Goal: Transaction & Acquisition: Purchase product/service

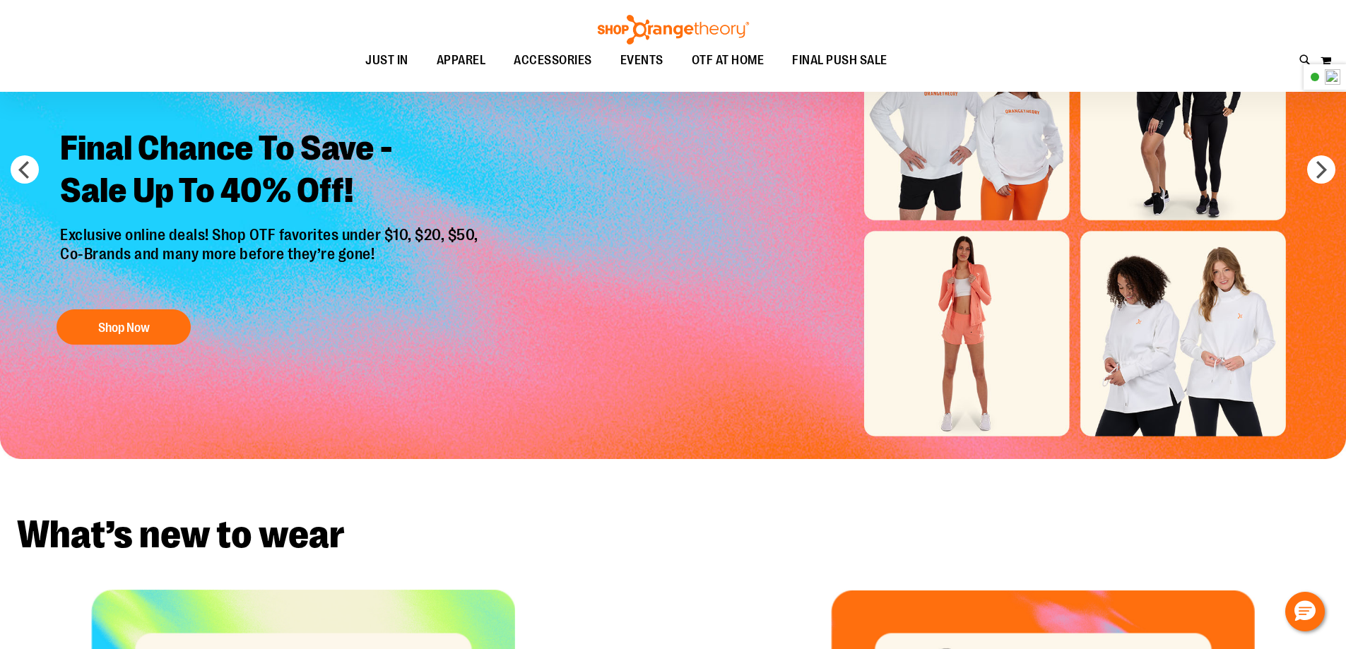
scroll to position [28, 0]
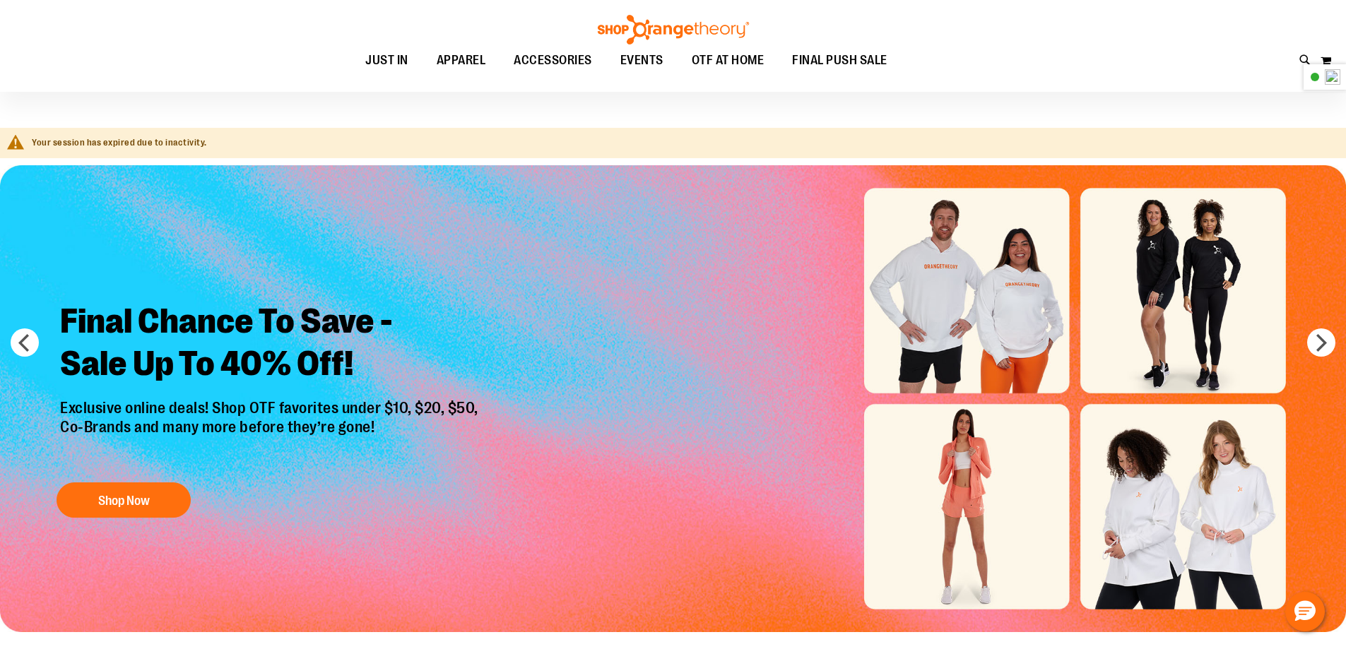
type input "**********"
click at [1315, 57] on div "Toggle Nav Search Popular Suggestions Advanced Search" at bounding box center [673, 46] width 1346 height 92
click at [1324, 61] on button "My Cart" at bounding box center [1326, 60] width 12 height 23
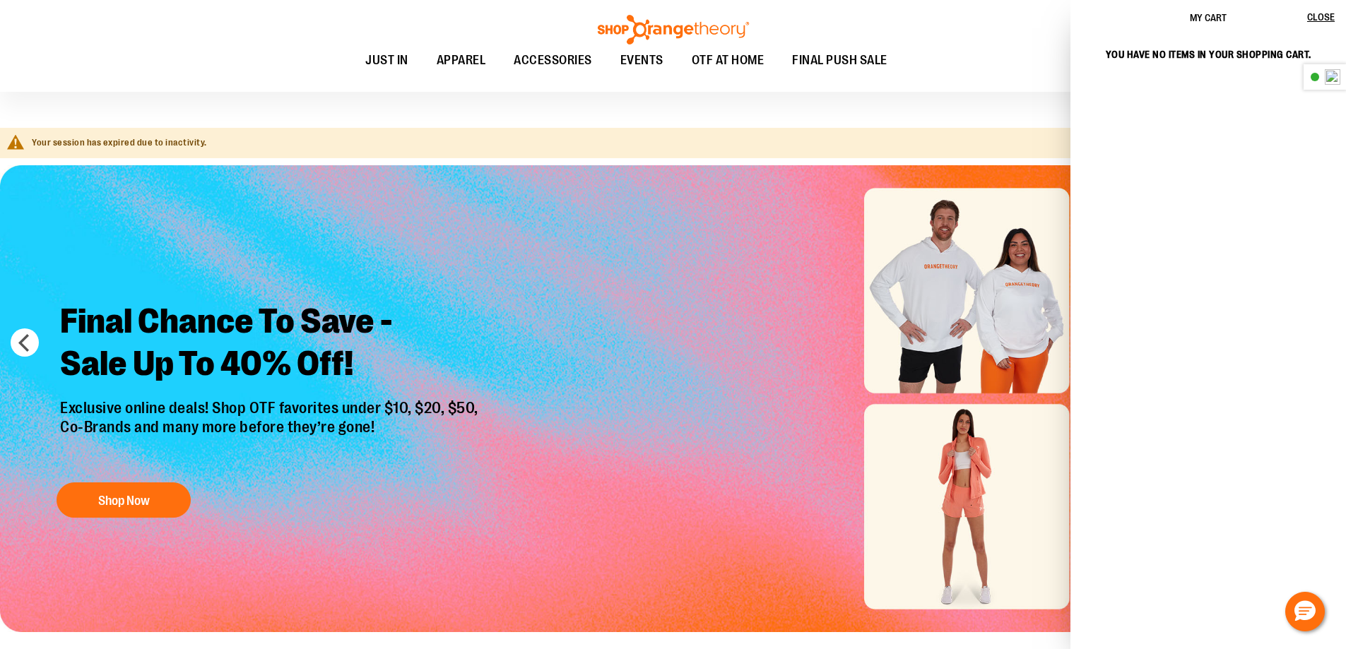
click at [747, 271] on img "Slide 1 of 6" at bounding box center [673, 398] width 1346 height 467
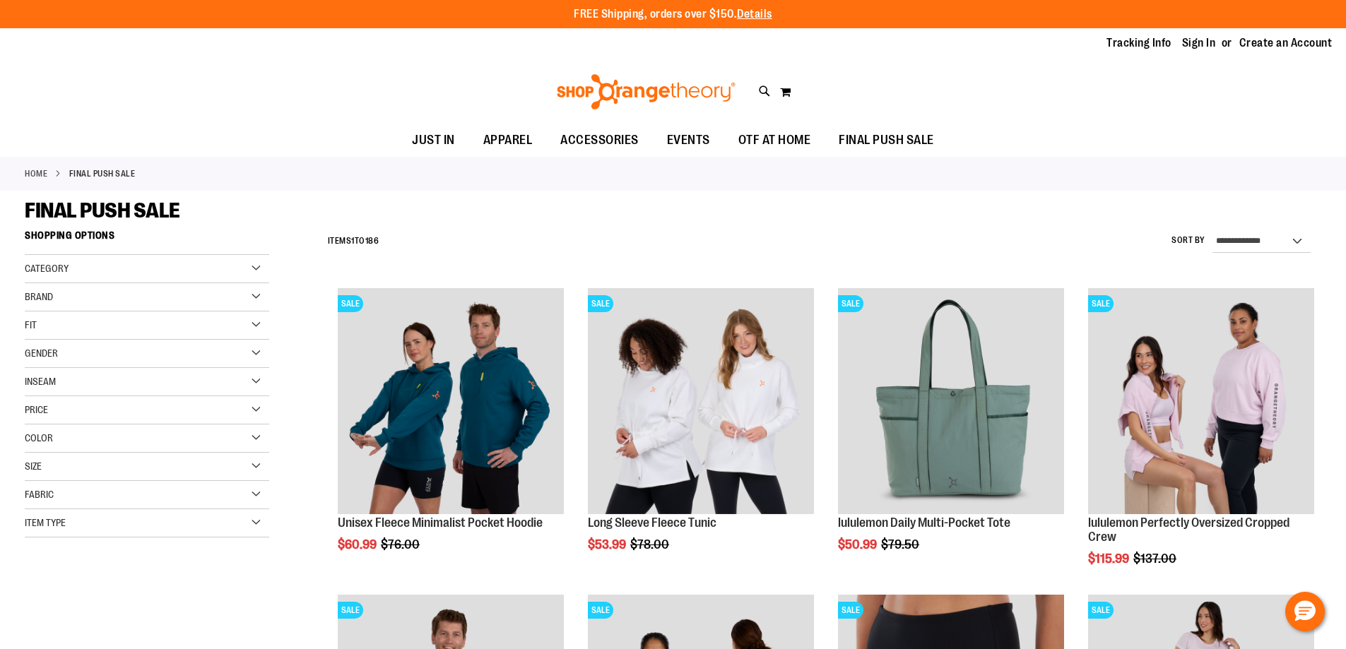
type input "**********"
click at [1195, 42] on link "Sign In" at bounding box center [1199, 43] width 34 height 16
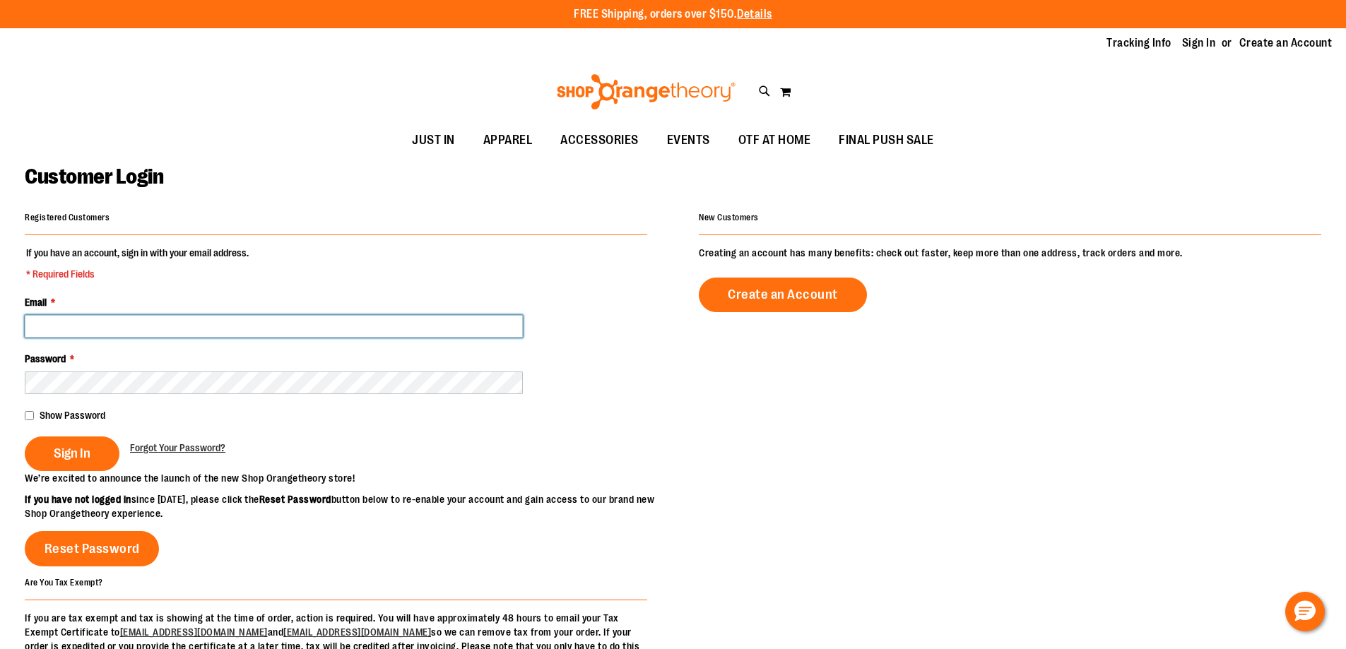
type input "**********"
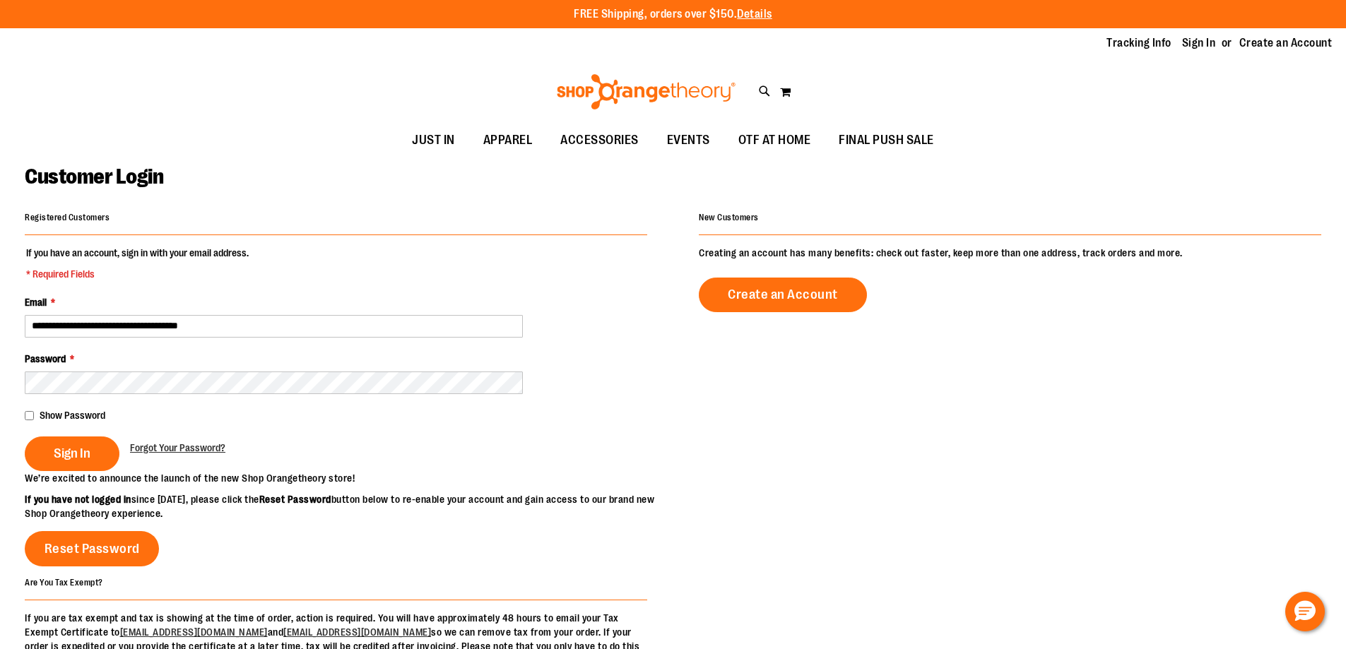
type input "**********"
click at [70, 462] on button "Sign In" at bounding box center [72, 454] width 95 height 35
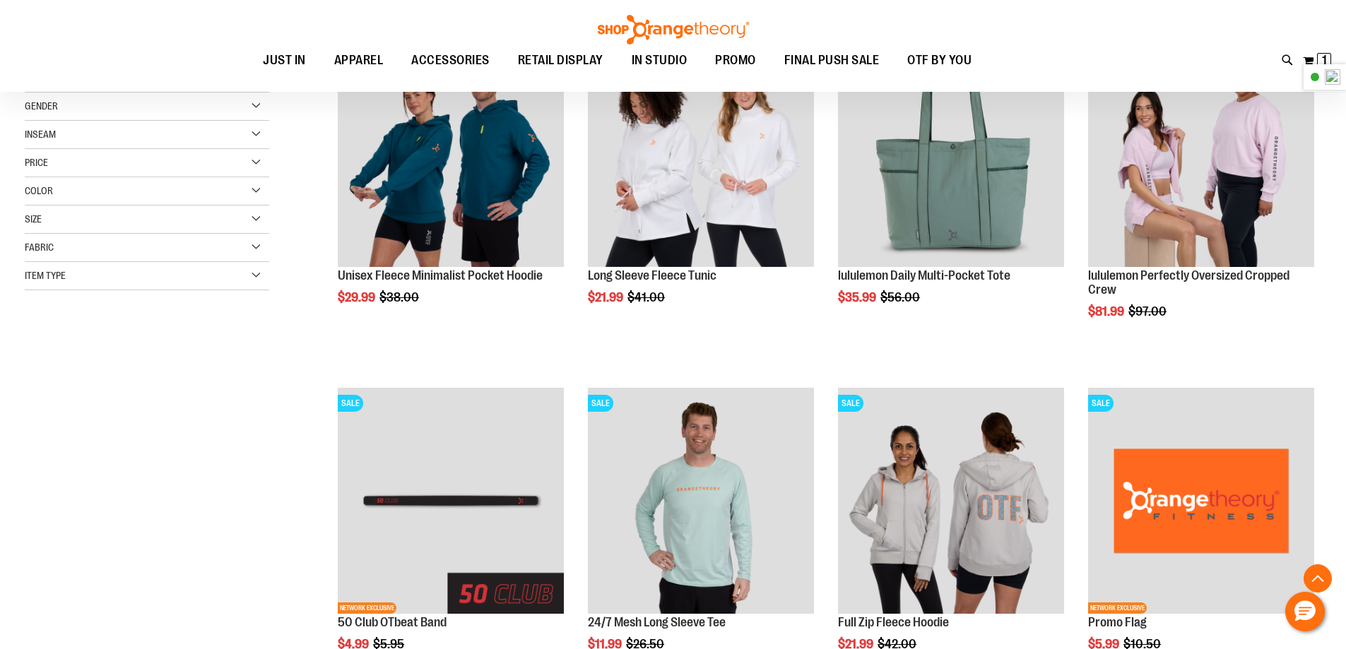
scroll to position [261, 0]
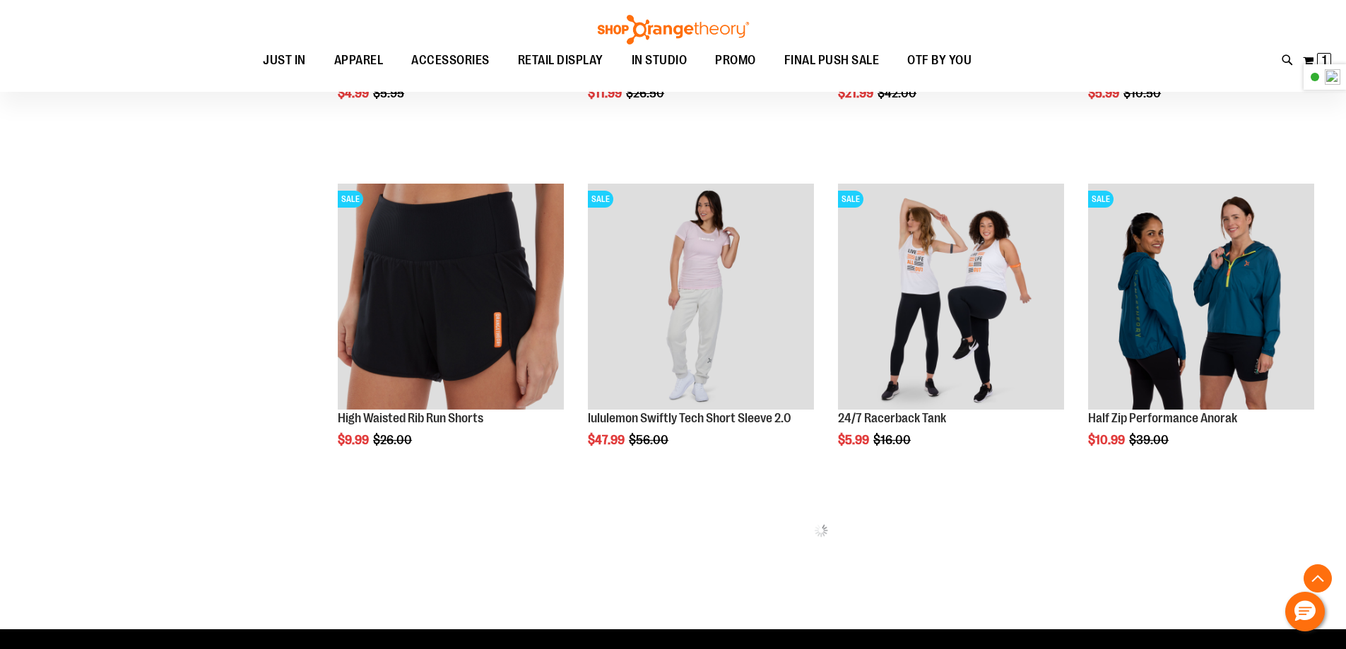
scroll to position [799, 0]
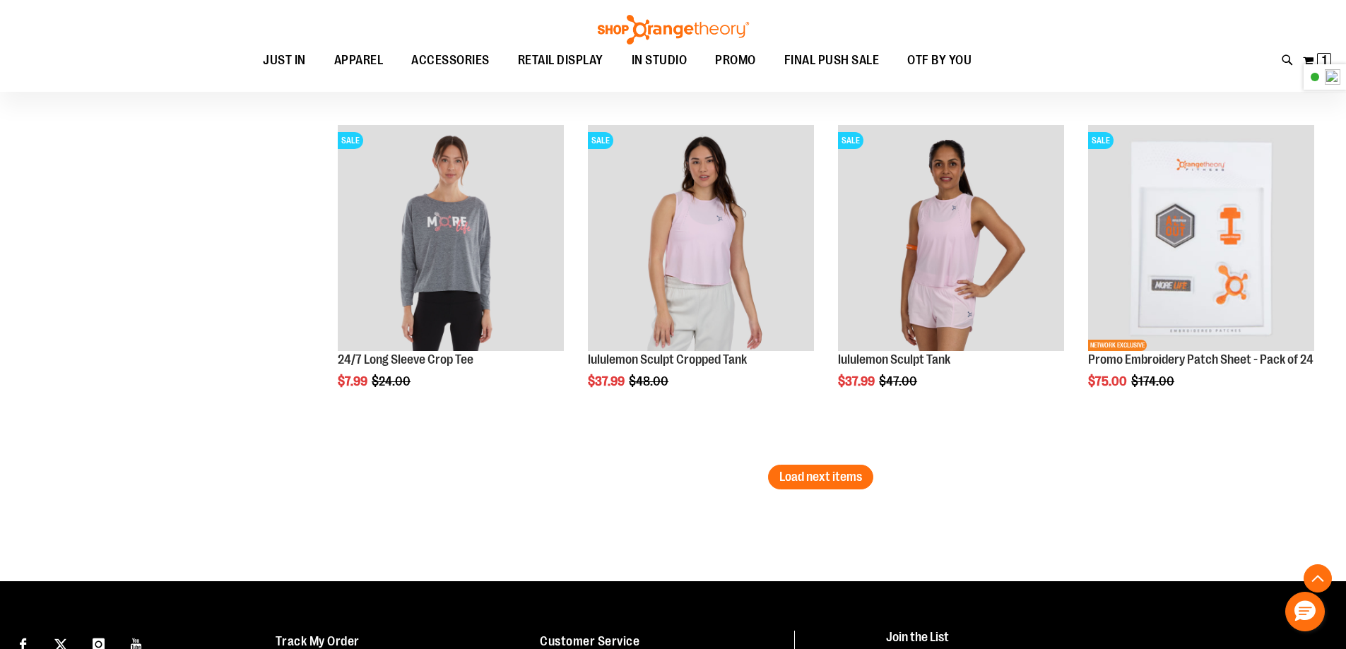
scroll to position [2937, 0]
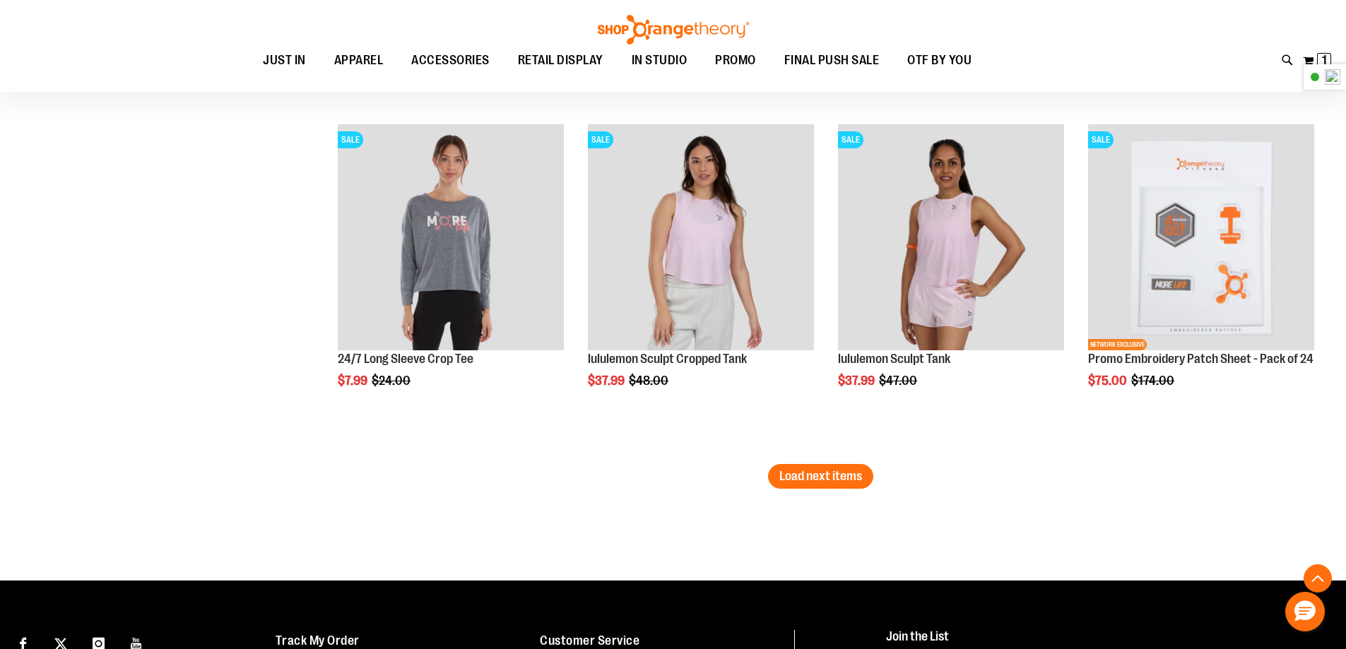
type input "**********"
click at [845, 487] on button "Load next items" at bounding box center [820, 476] width 105 height 25
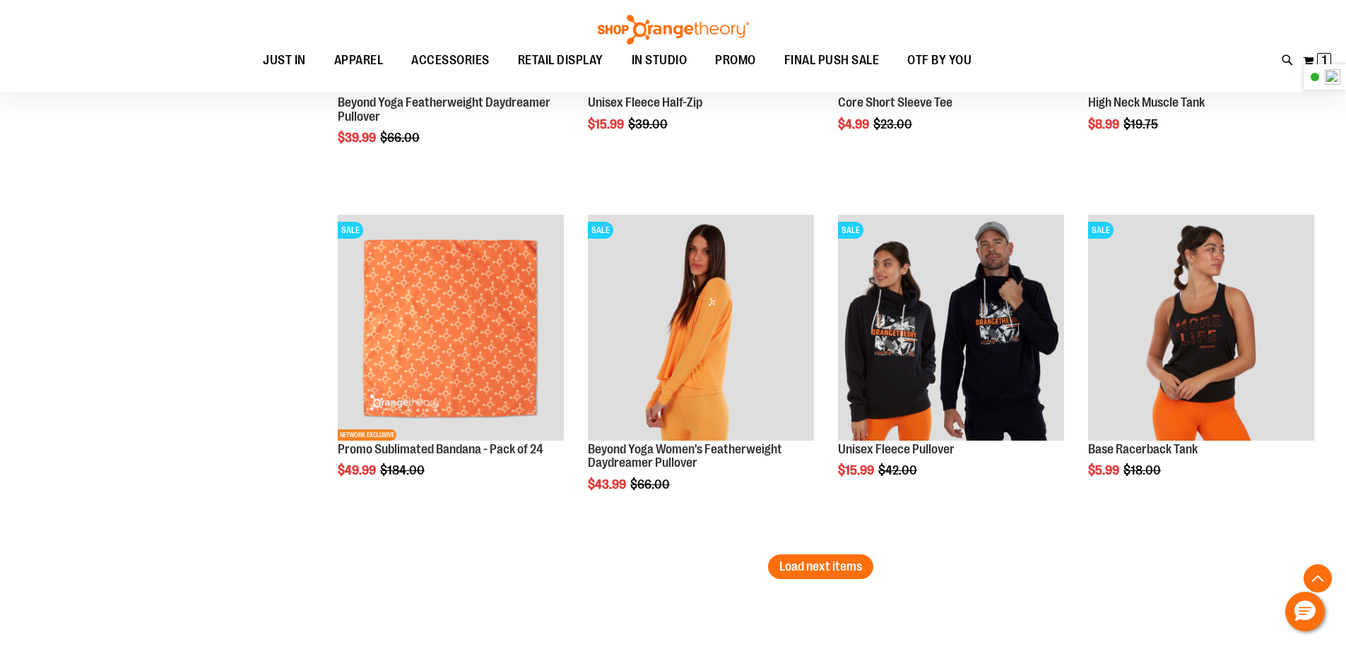
scroll to position [3899, 0]
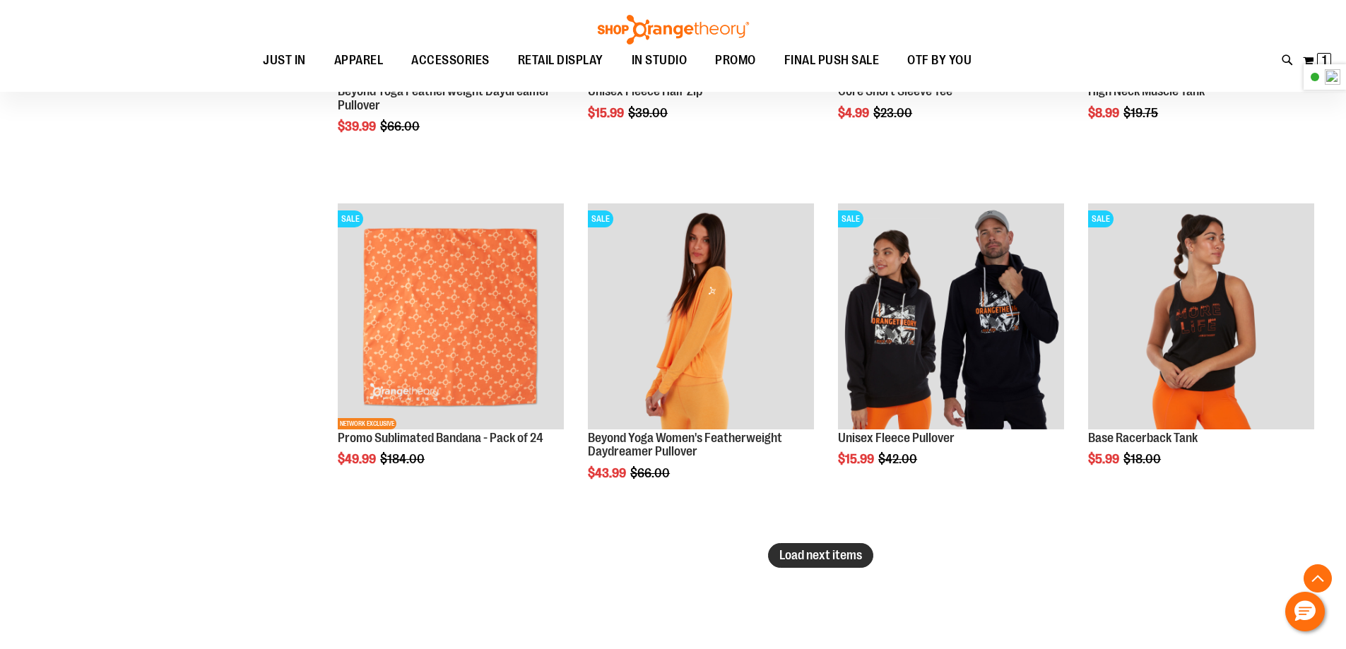
click at [832, 555] on span "Load next items" at bounding box center [820, 555] width 83 height 14
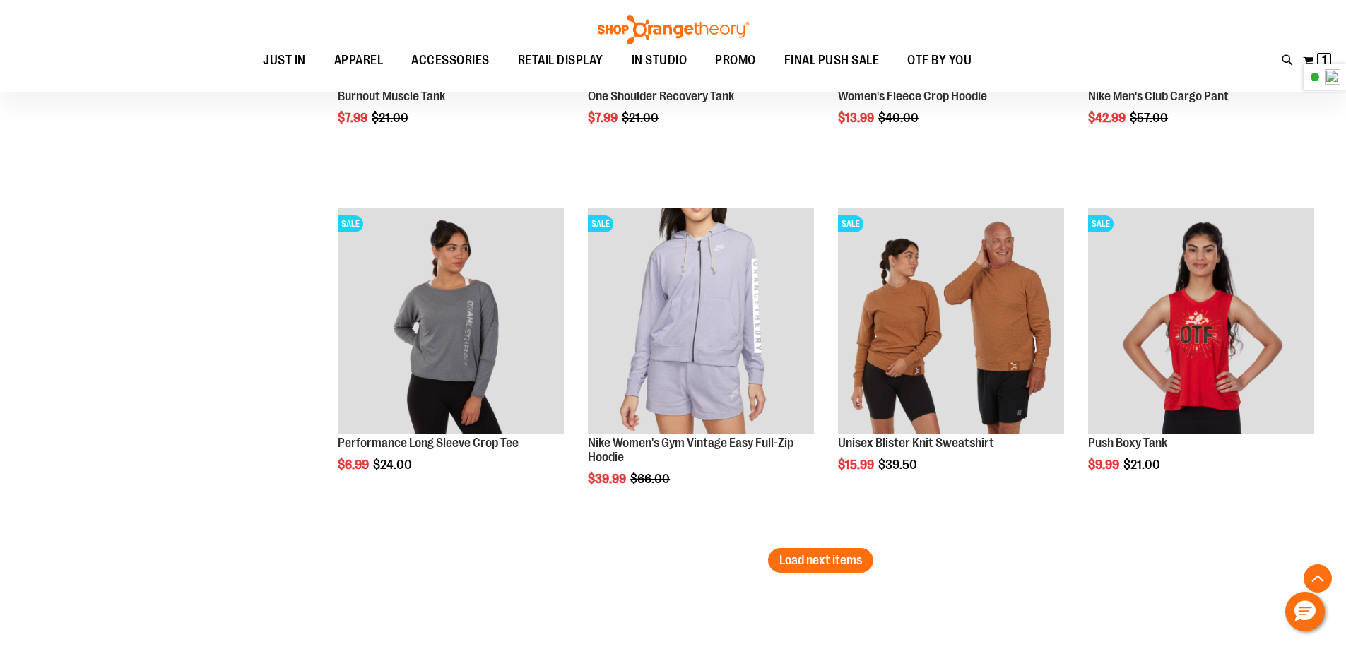
scroll to position [4941, 0]
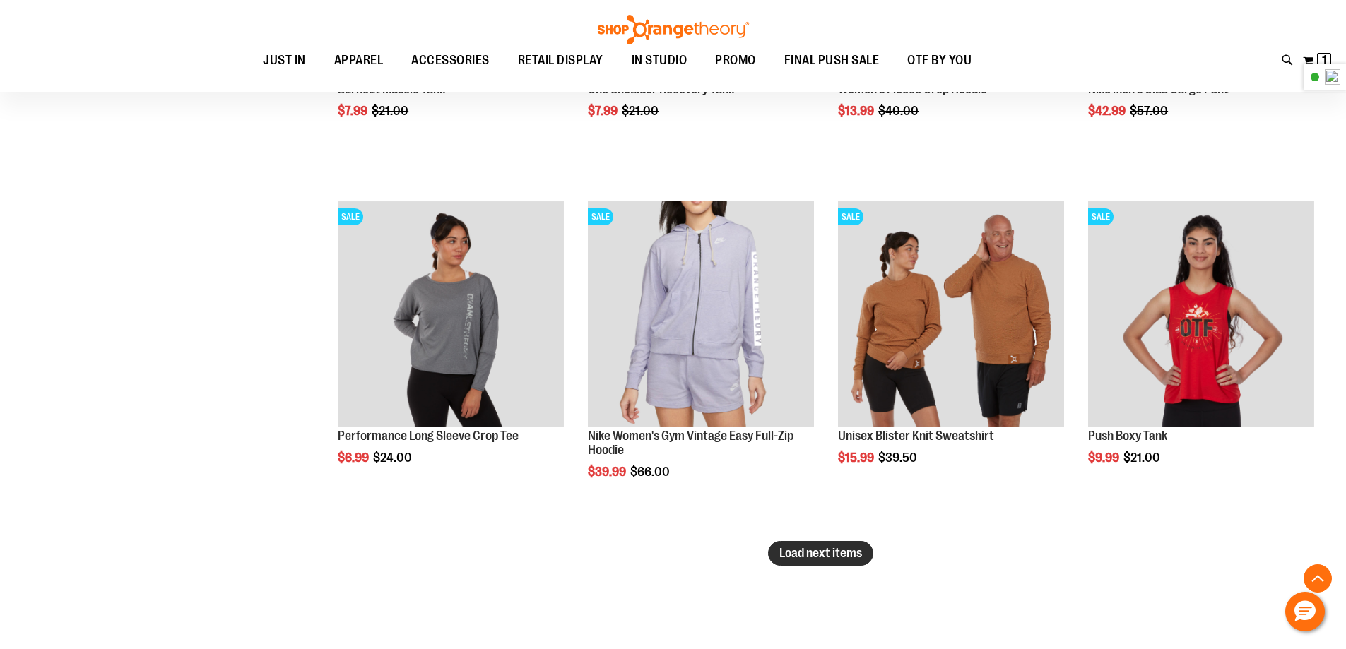
click at [839, 557] on span "Load next items" at bounding box center [820, 553] width 83 height 14
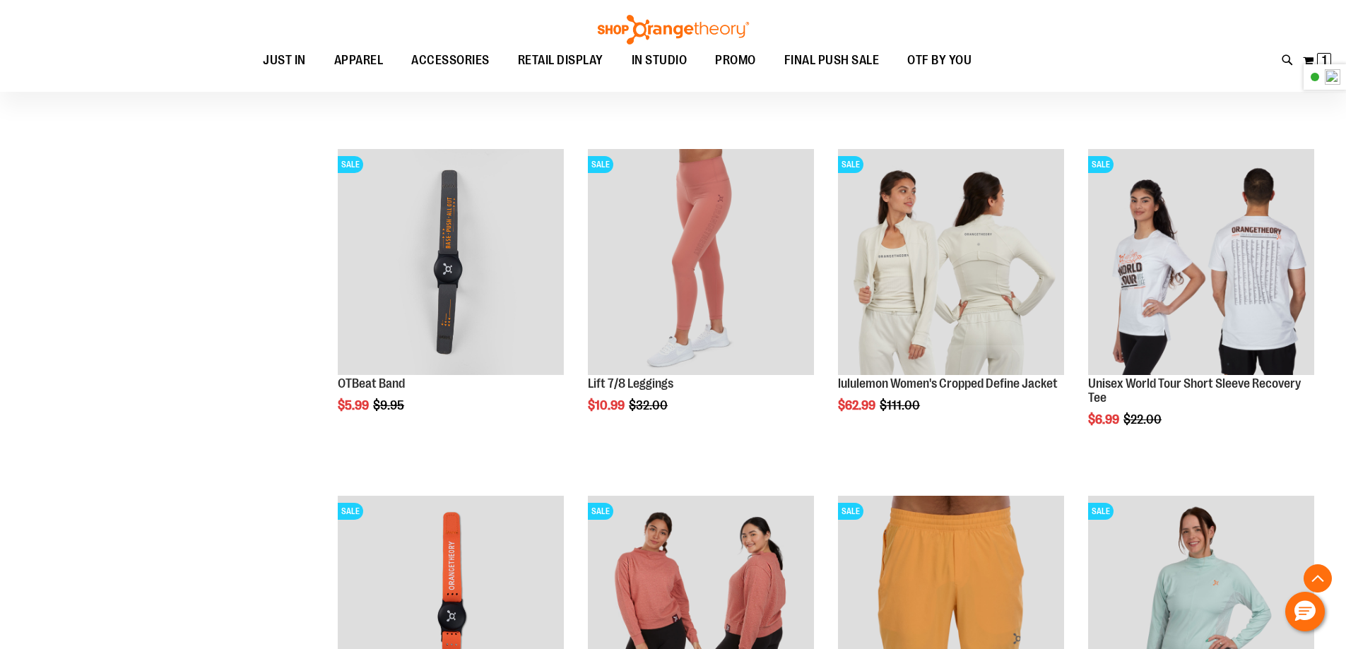
scroll to position [5437, 0]
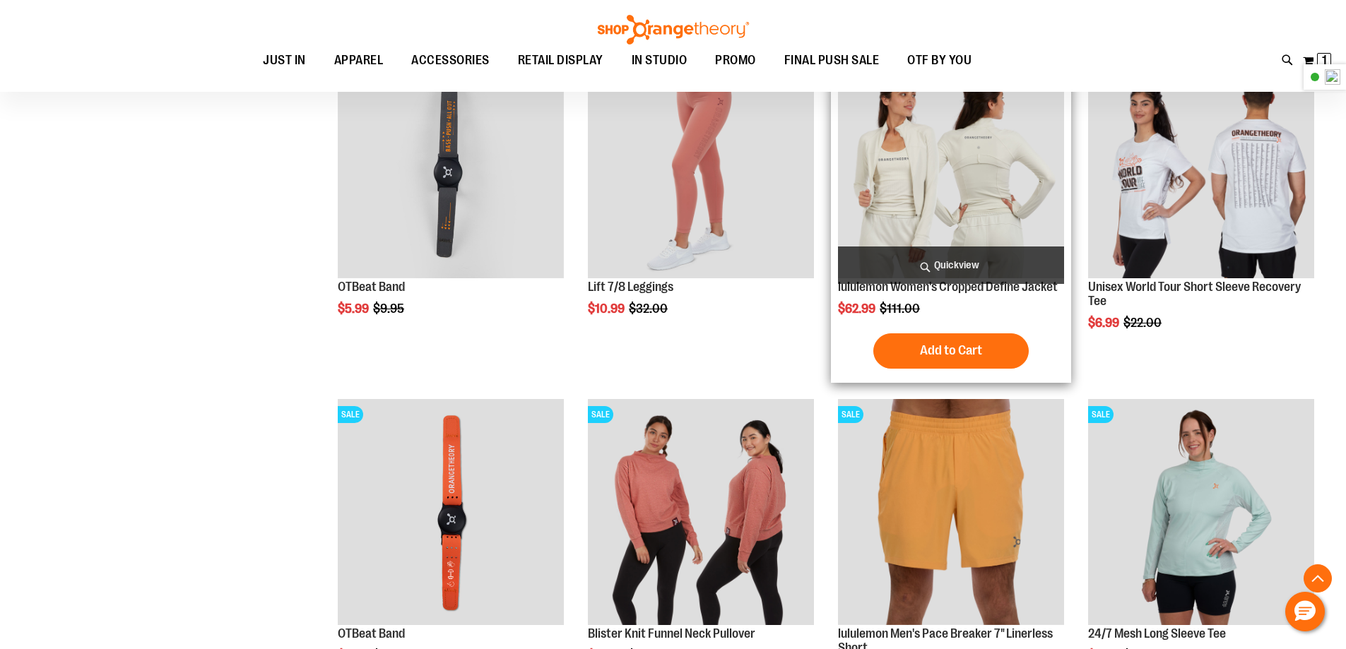
click at [978, 187] on img "product" at bounding box center [951, 165] width 226 height 226
click at [940, 350] on span "Add to Cart" at bounding box center [951, 351] width 62 height 16
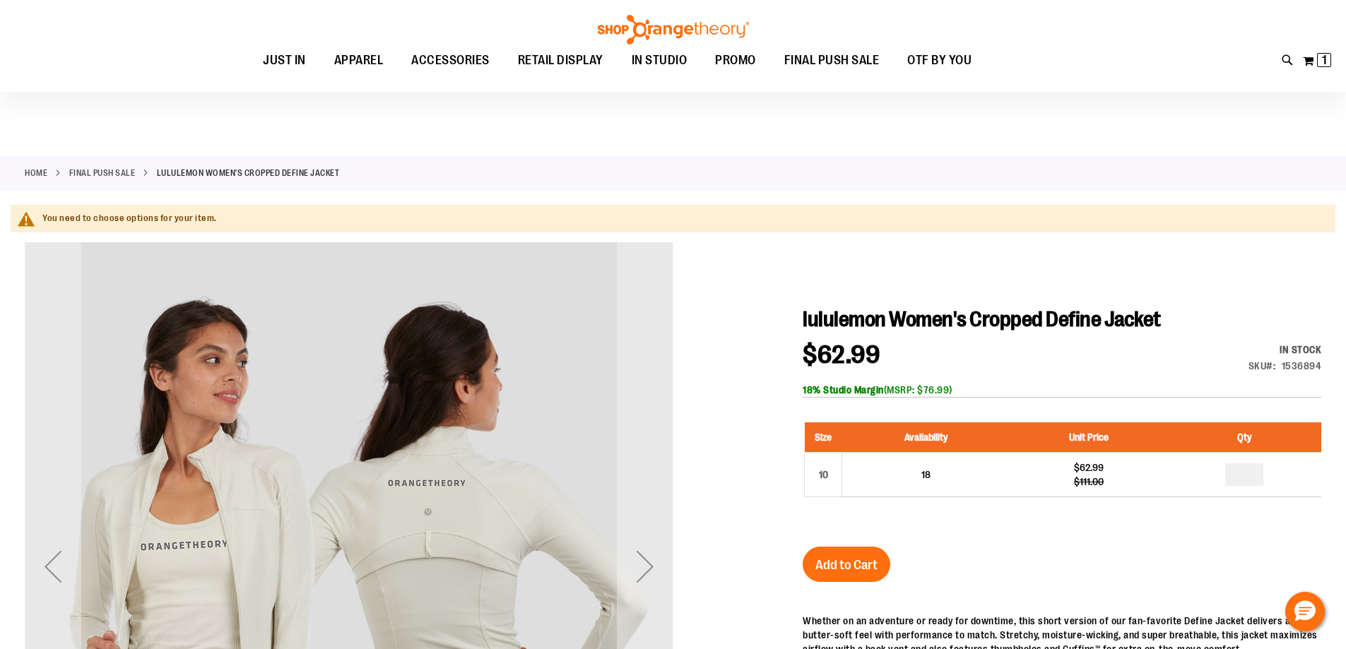
scroll to position [204, 0]
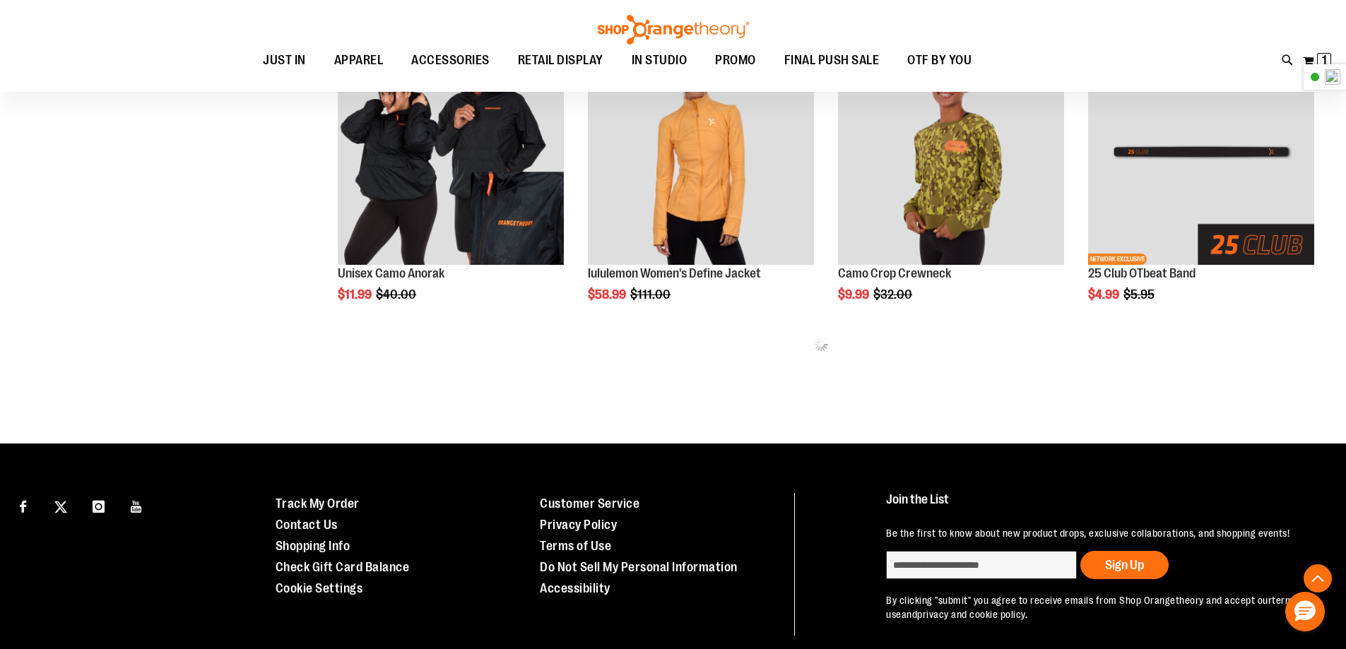
scroll to position [818, 0]
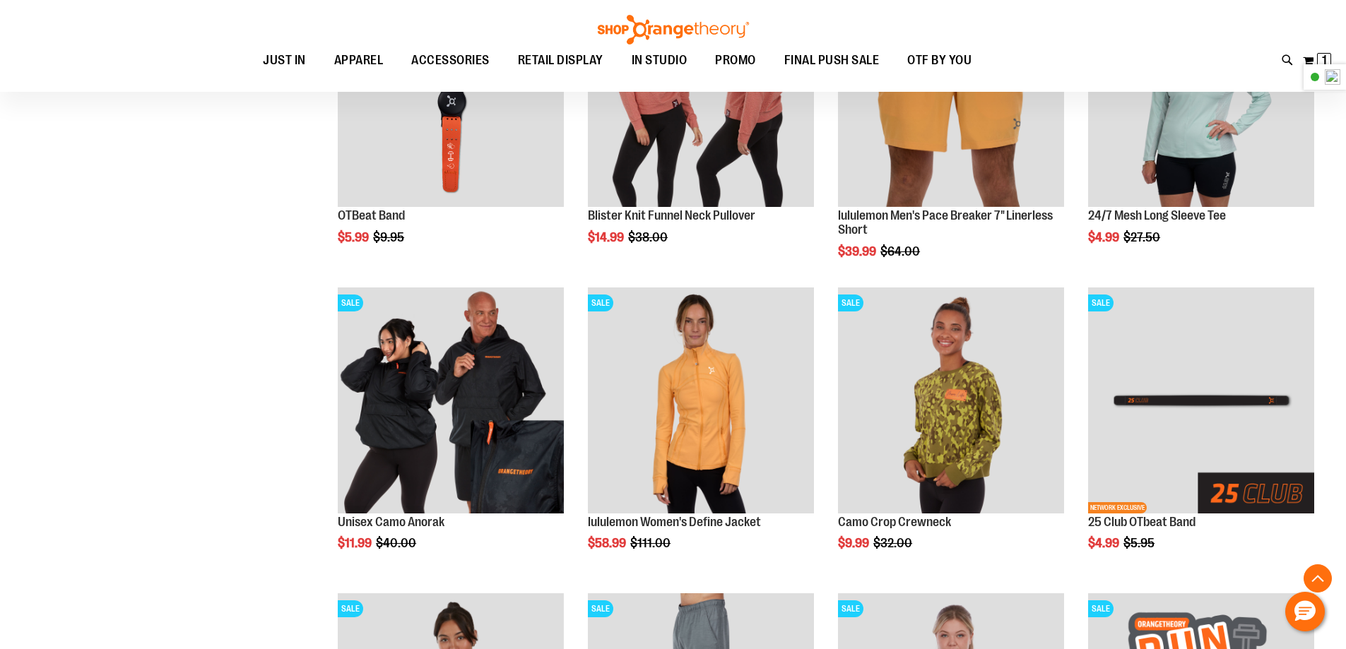
scroll to position [661, 0]
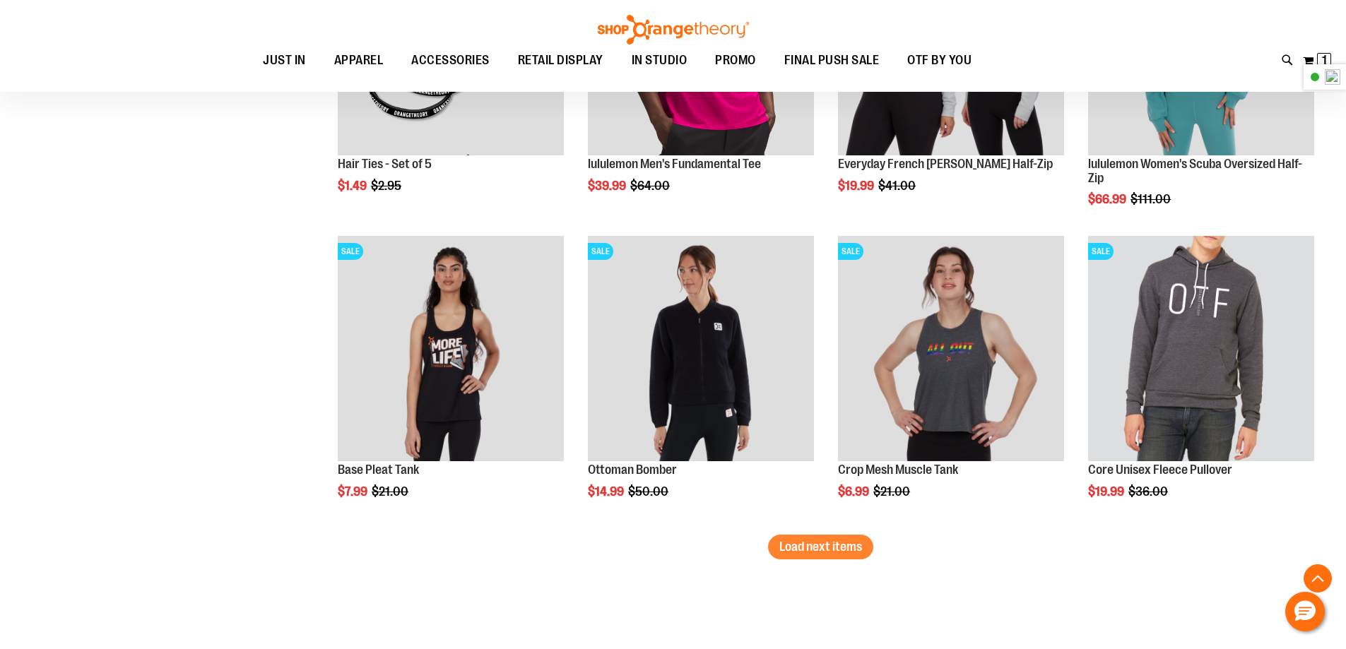
scroll to position [2543, 0]
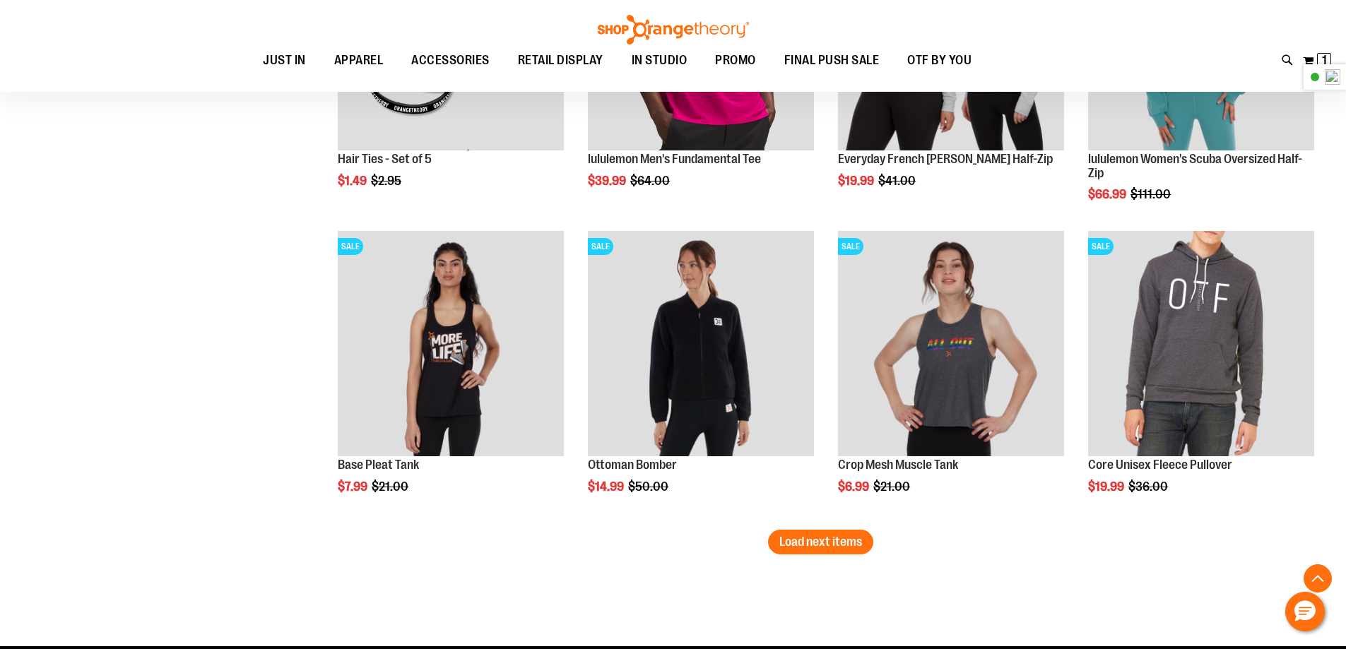
type input "**********"
click at [831, 540] on span "Load next items" at bounding box center [820, 542] width 83 height 14
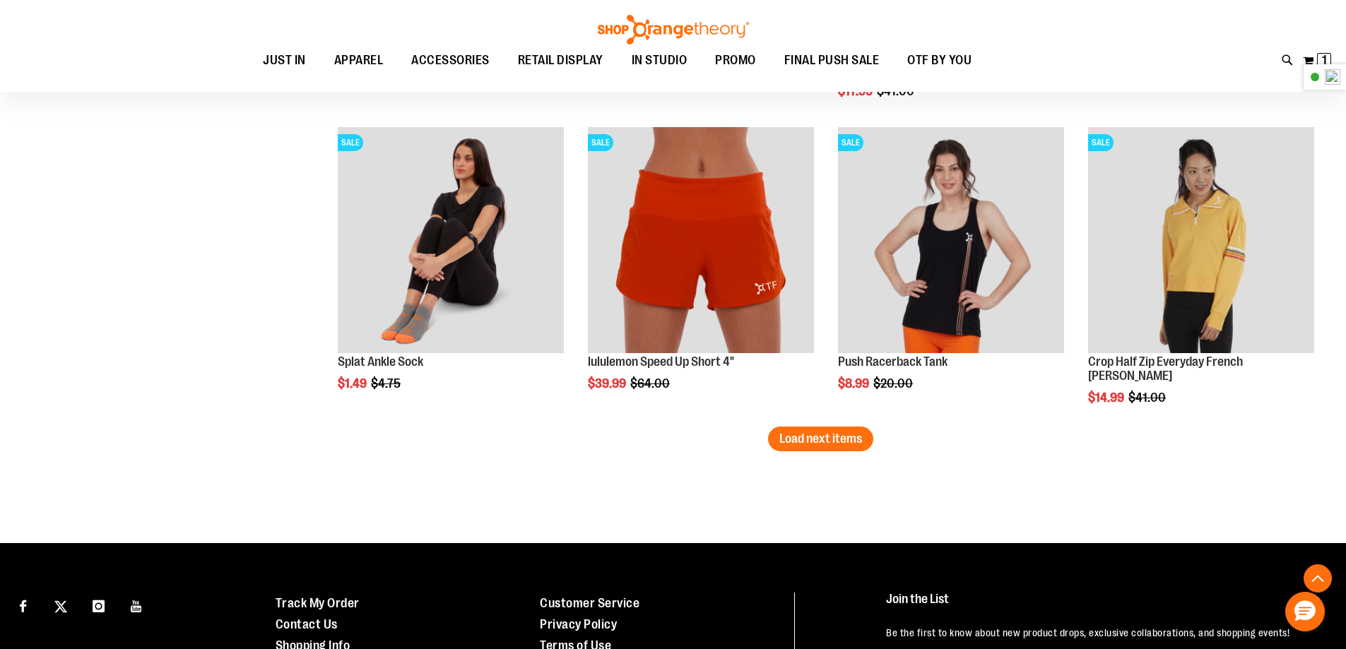
scroll to position [3569, 0]
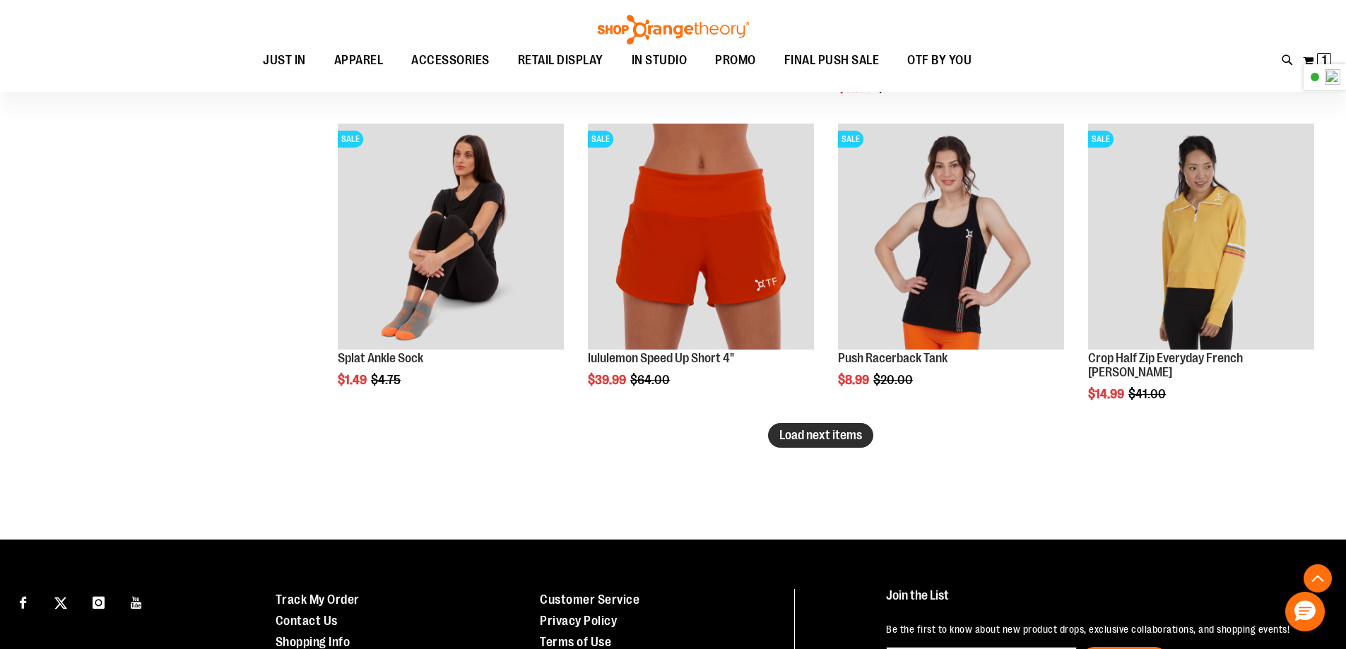
click at [819, 434] on span "Load next items" at bounding box center [820, 435] width 83 height 14
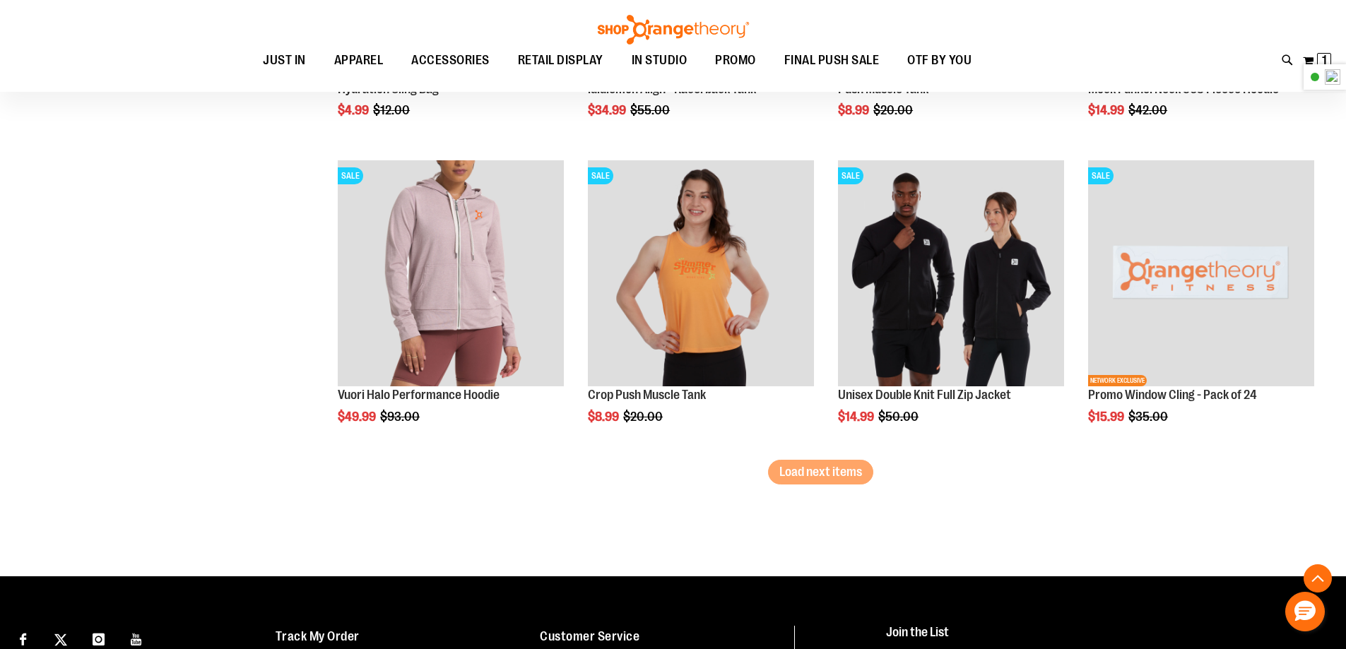
scroll to position [4458, 0]
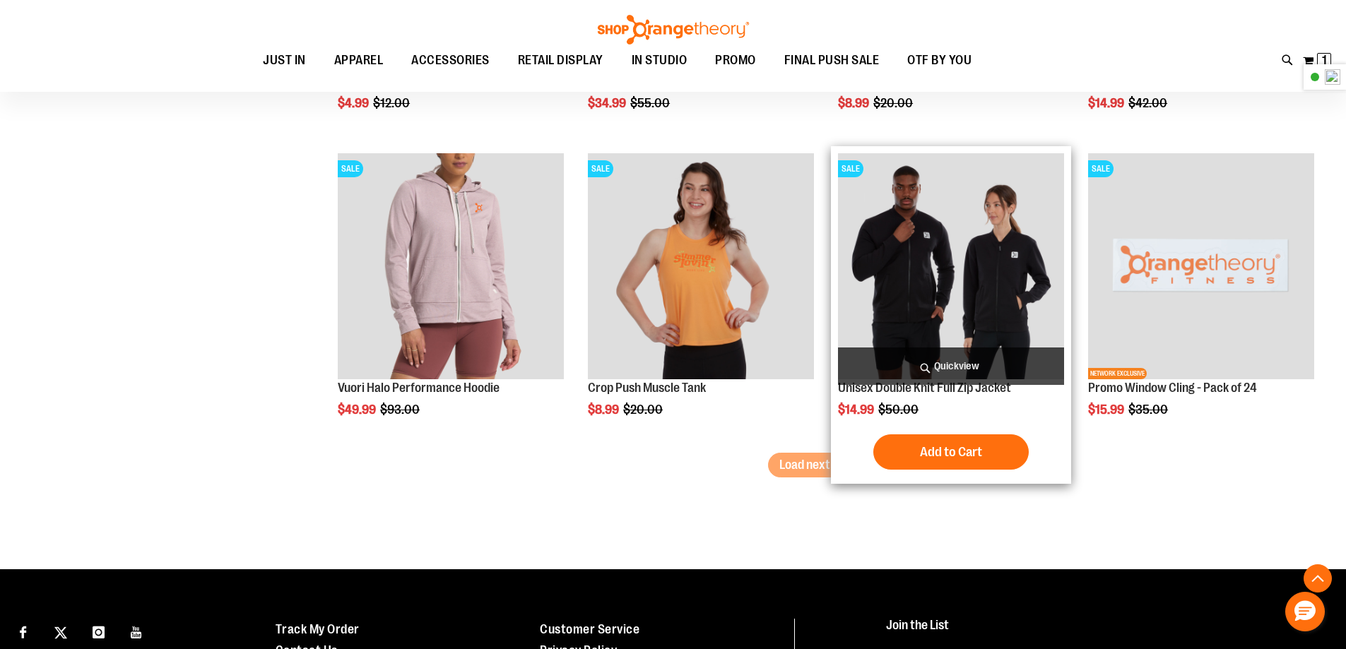
click at [931, 431] on div "Unisex Double Knit Full Zip Jacket $14.99 Regular Price $50.00 Quickview Add to…" at bounding box center [951, 315] width 226 height 324
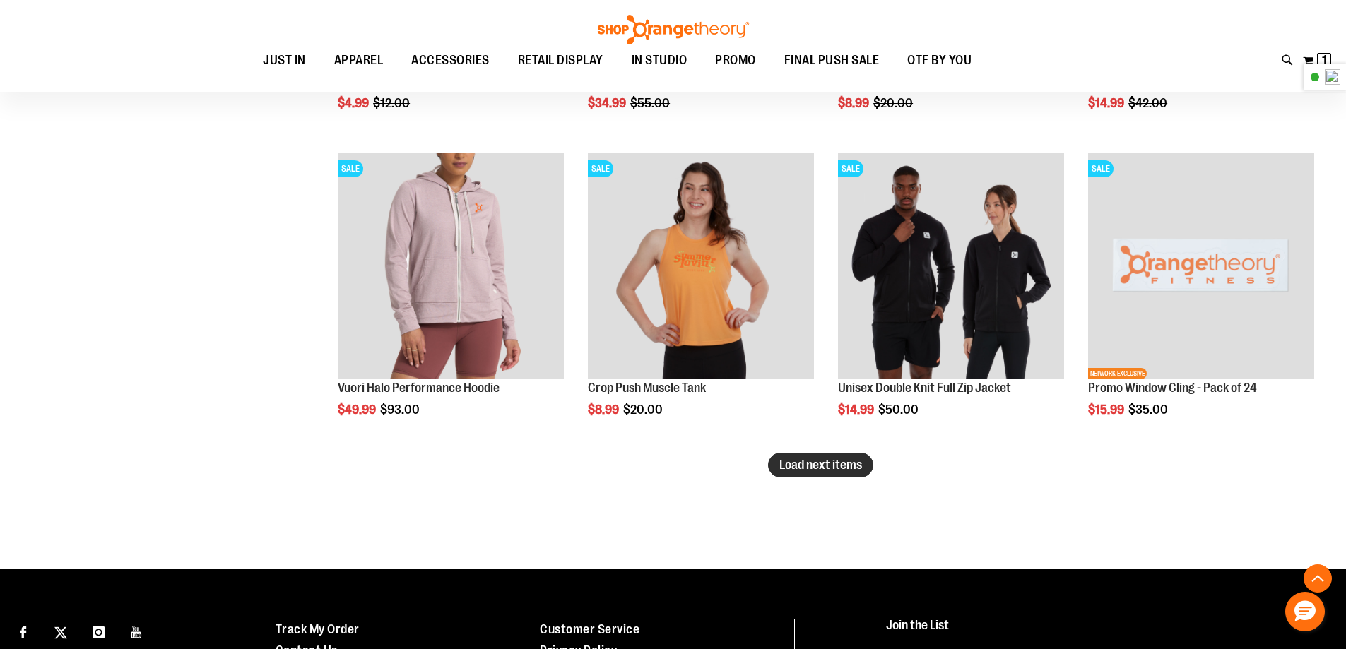
click at [803, 462] on span "Load next items" at bounding box center [820, 465] width 83 height 14
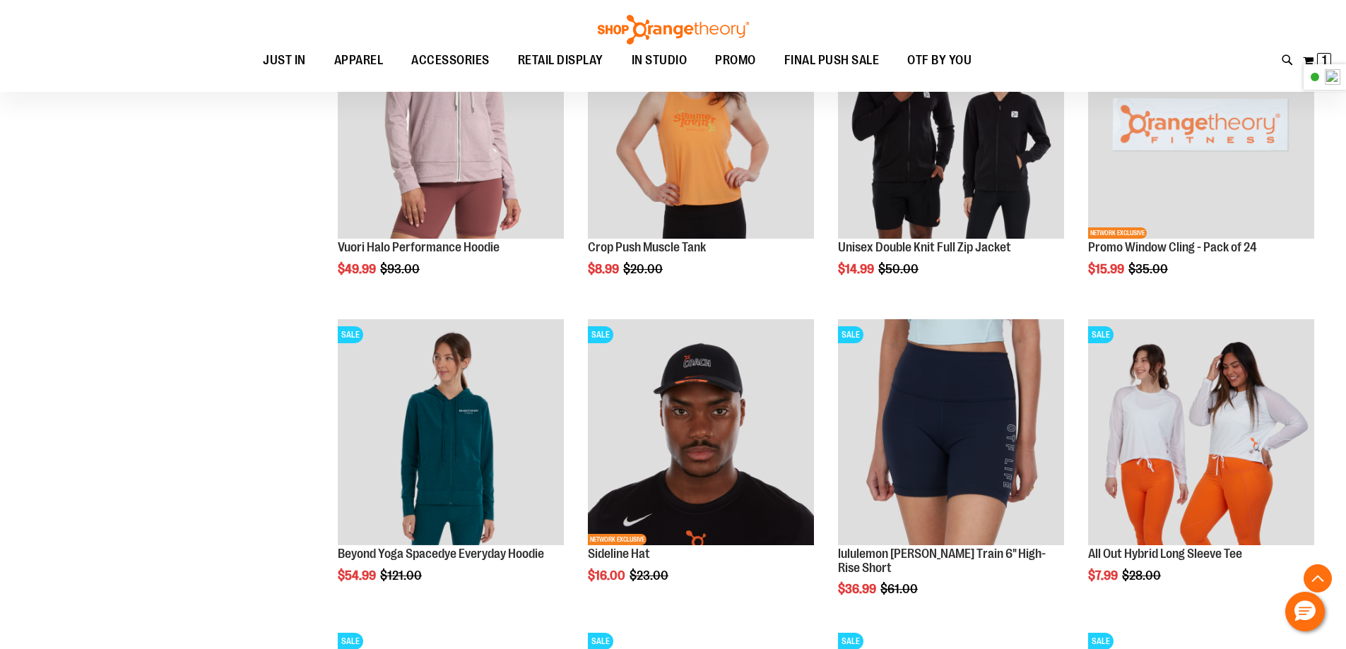
scroll to position [4563, 0]
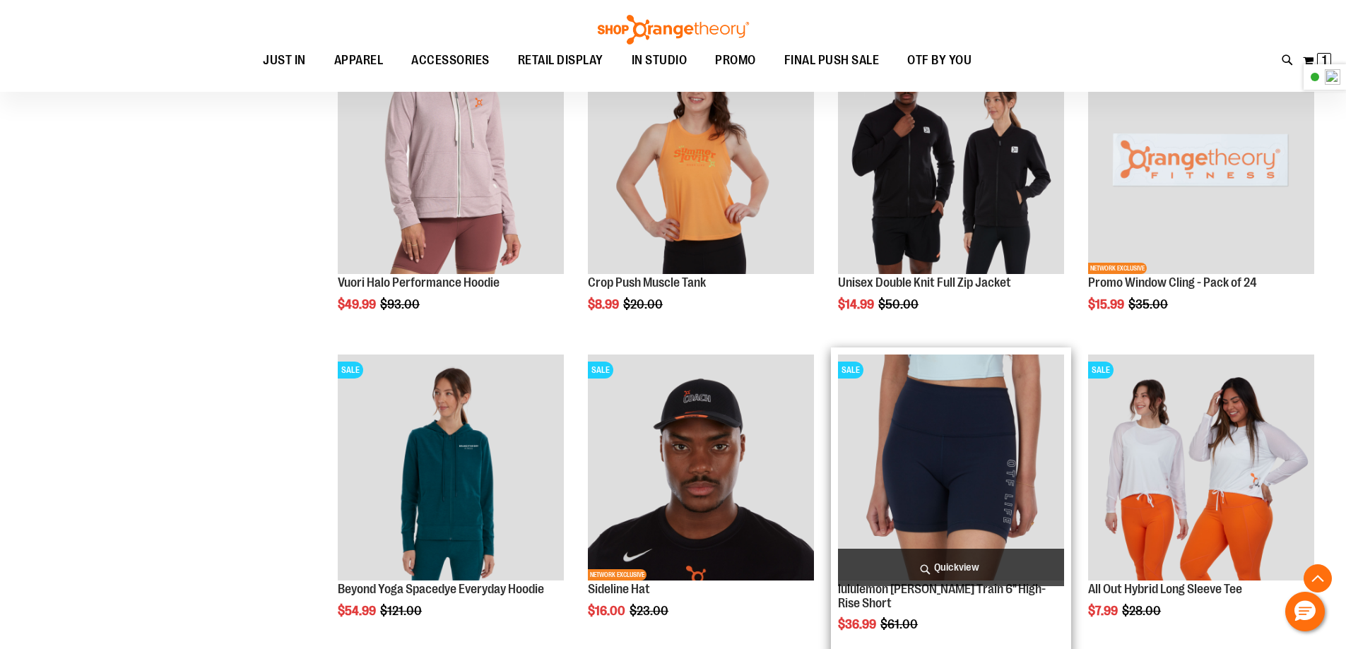
click at [938, 477] on img "product" at bounding box center [951, 468] width 226 height 226
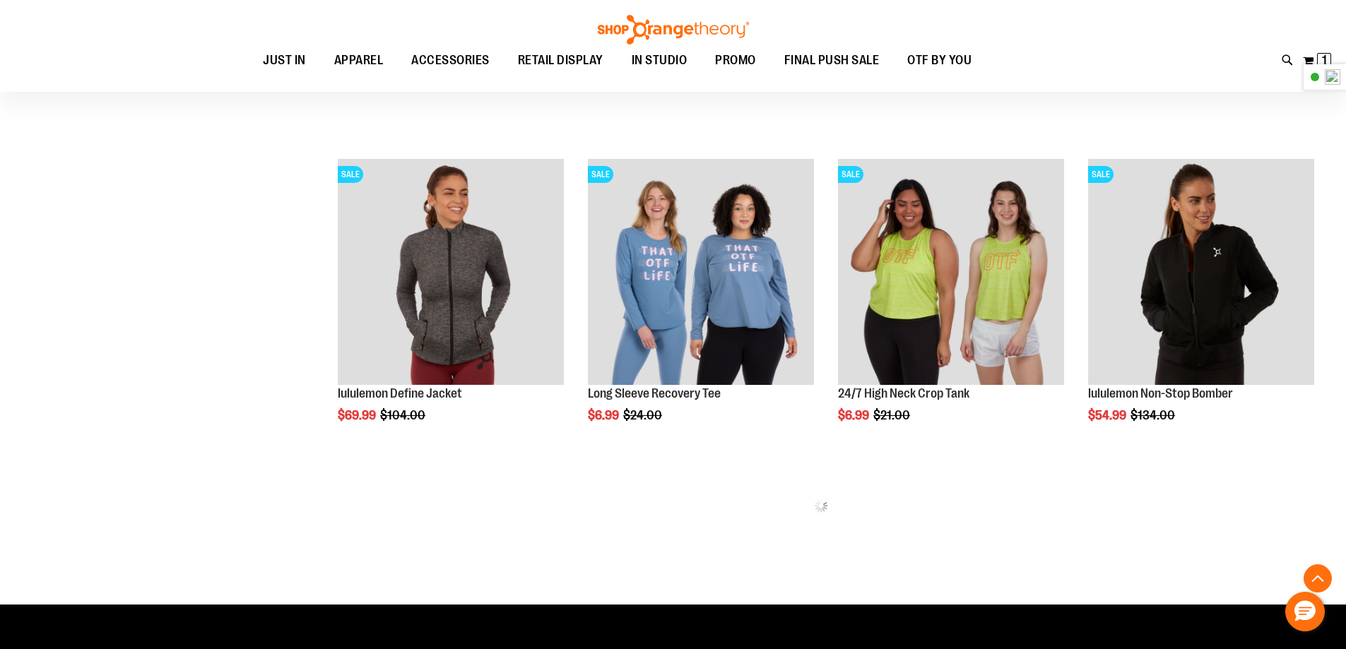
scroll to position [853, 0]
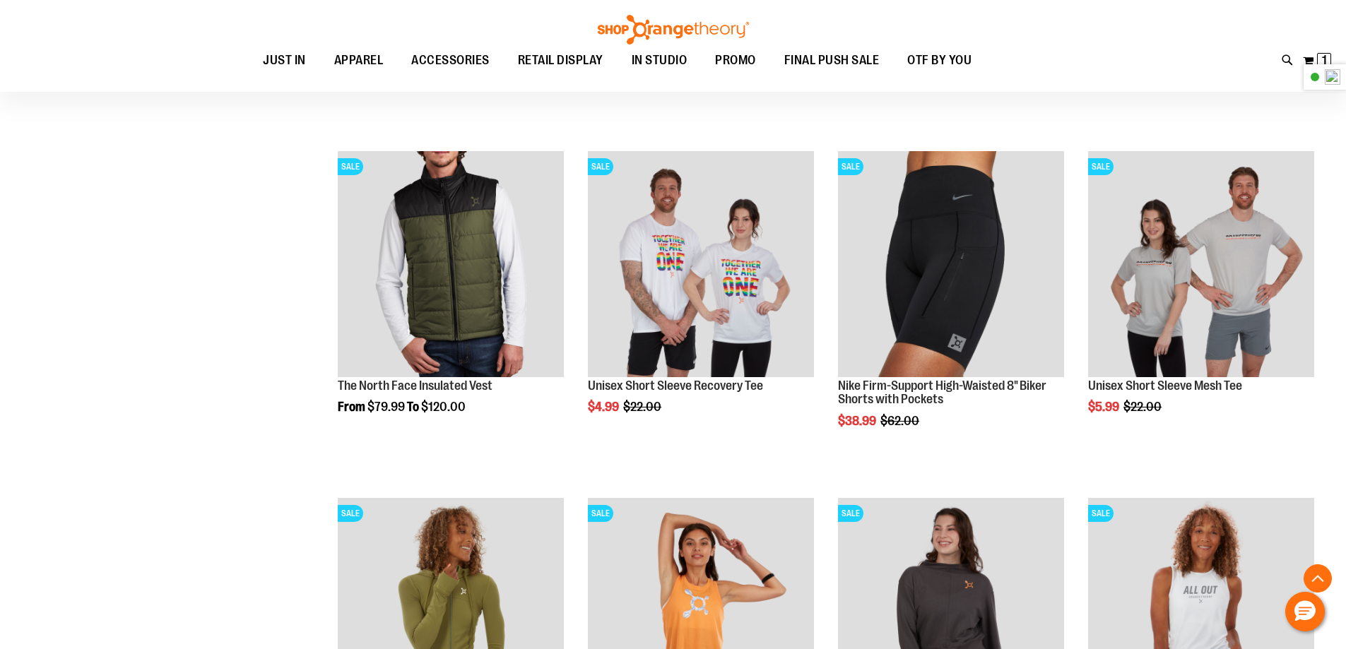
scroll to position [1572, 0]
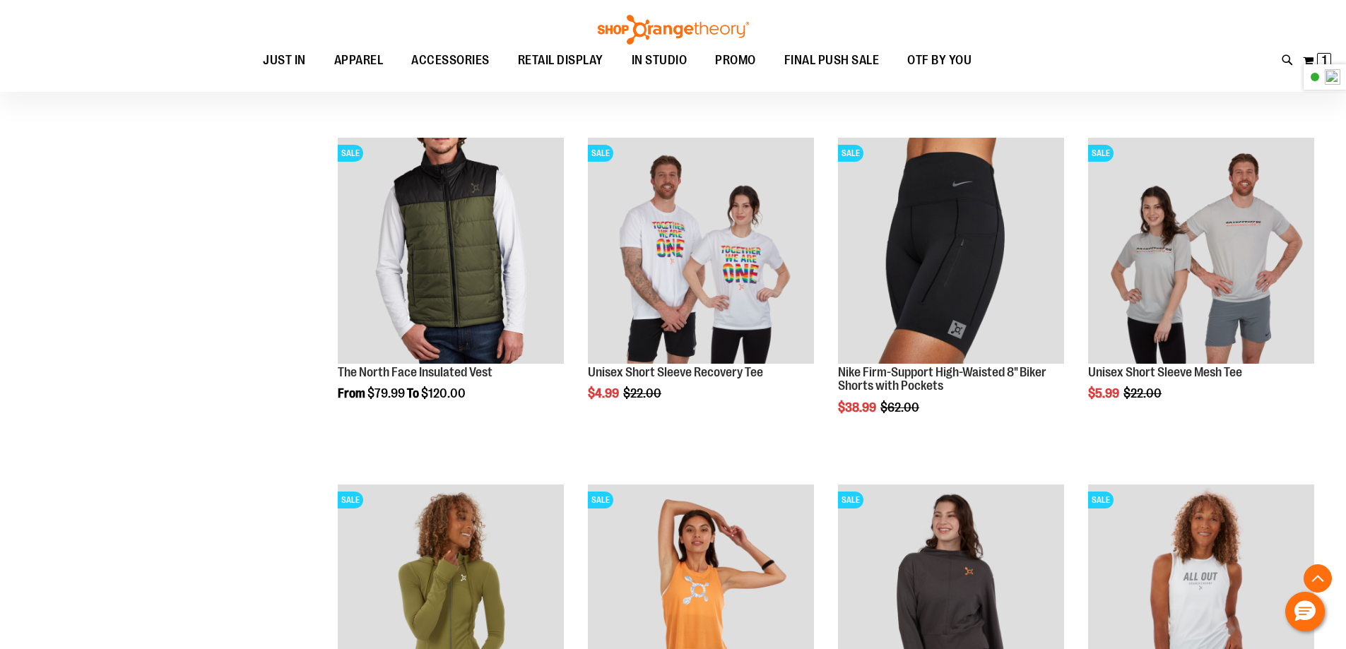
type input "**********"
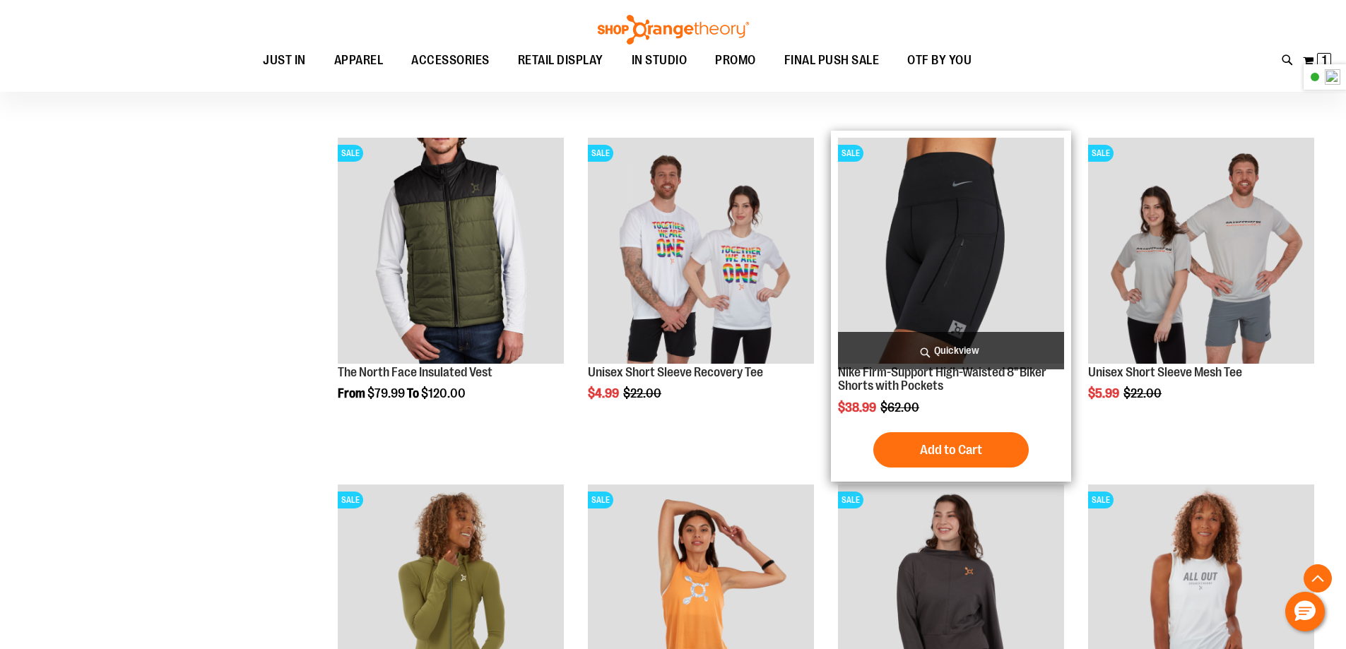
click at [973, 272] on img "product" at bounding box center [951, 251] width 226 height 226
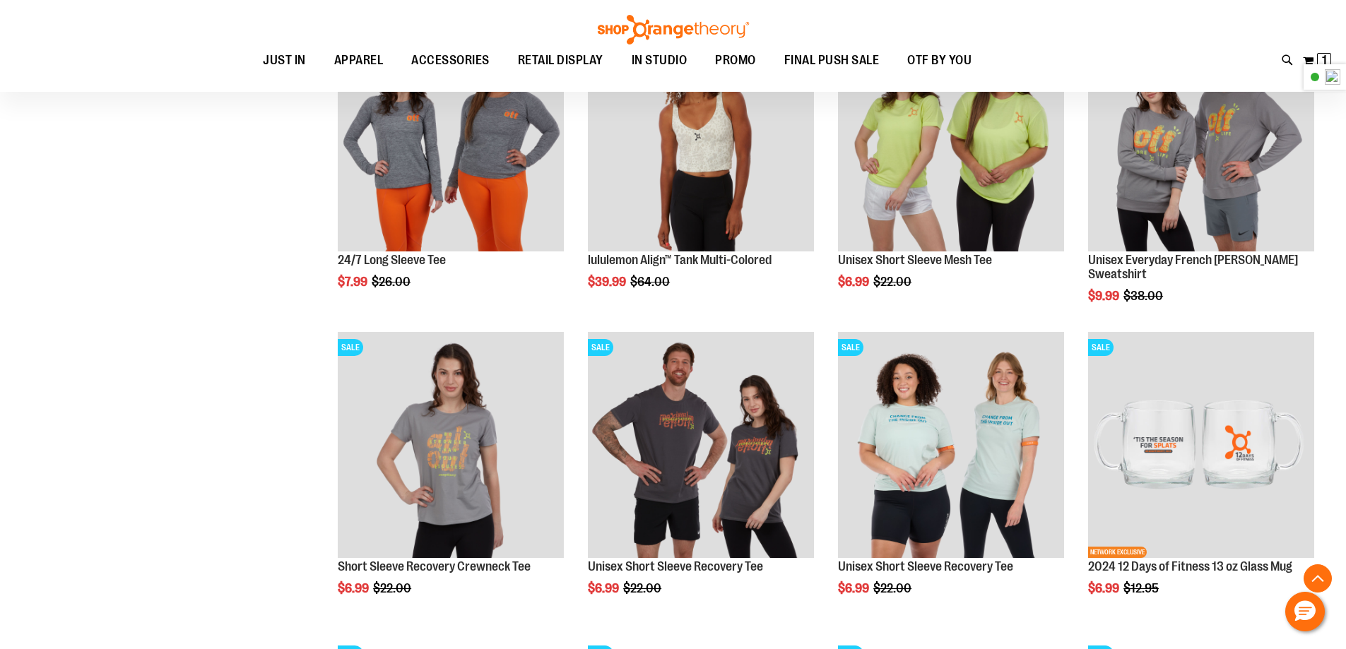
scroll to position [1223, 0]
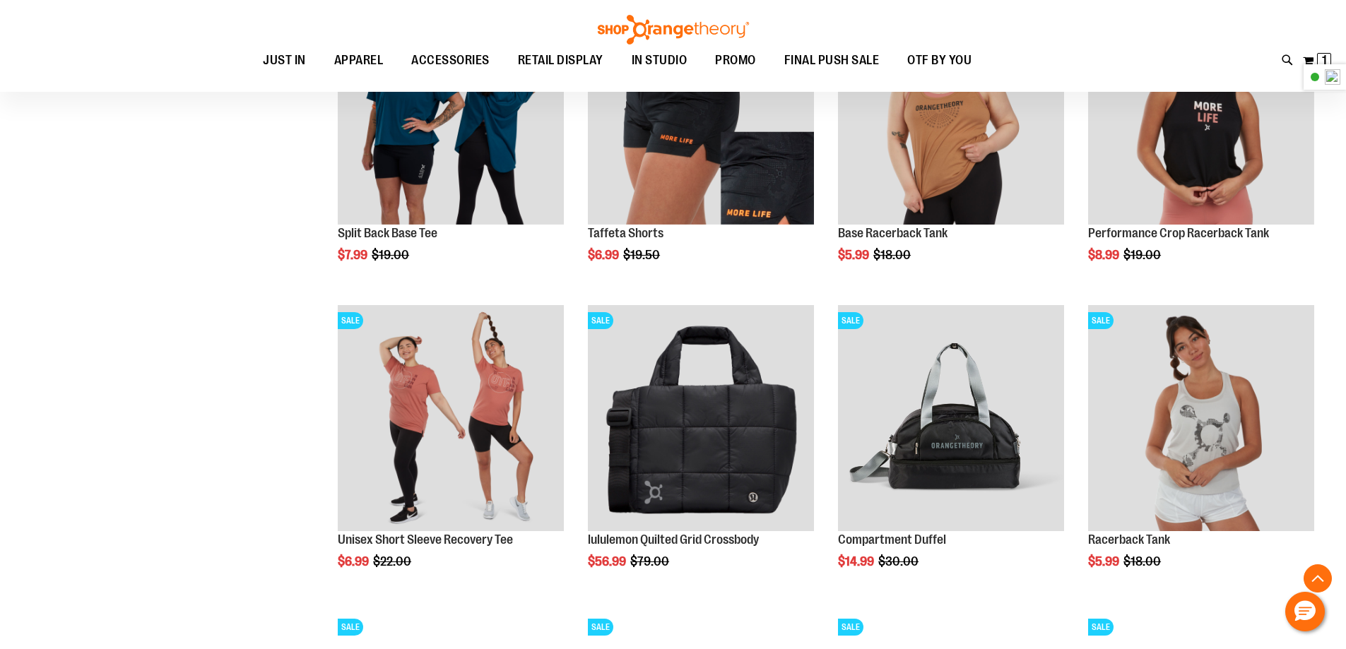
scroll to position [1854, 0]
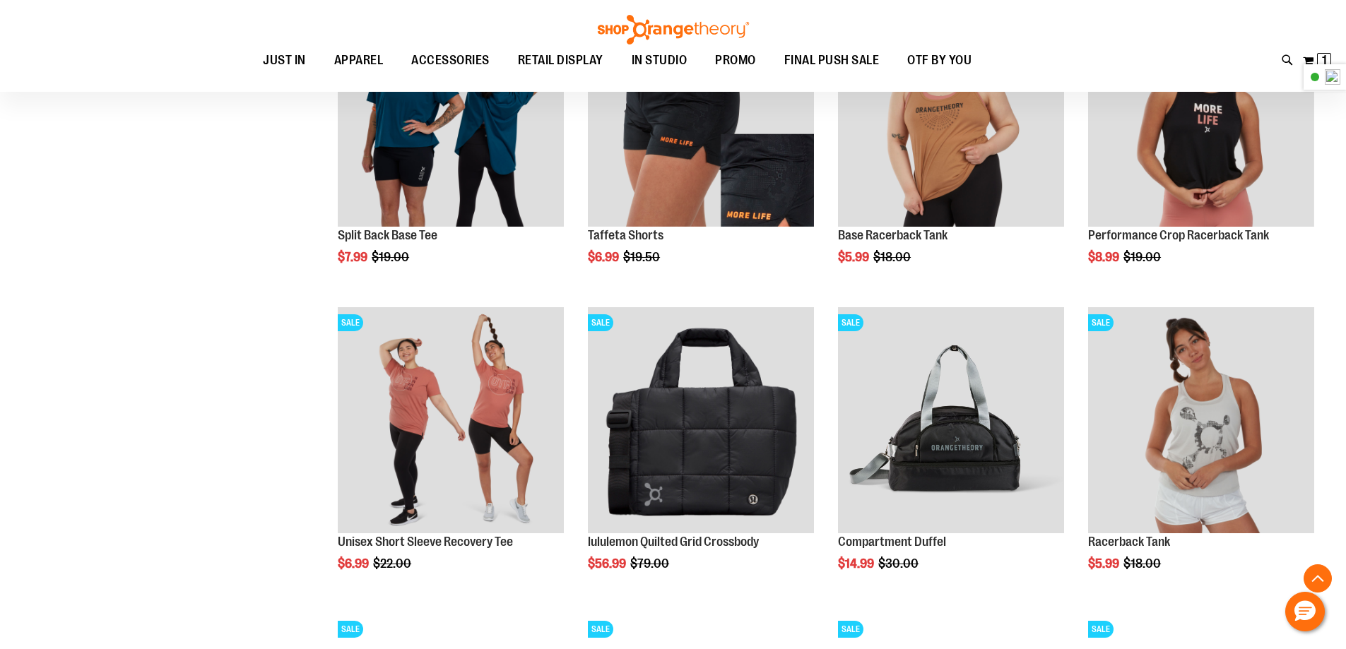
type input "**********"
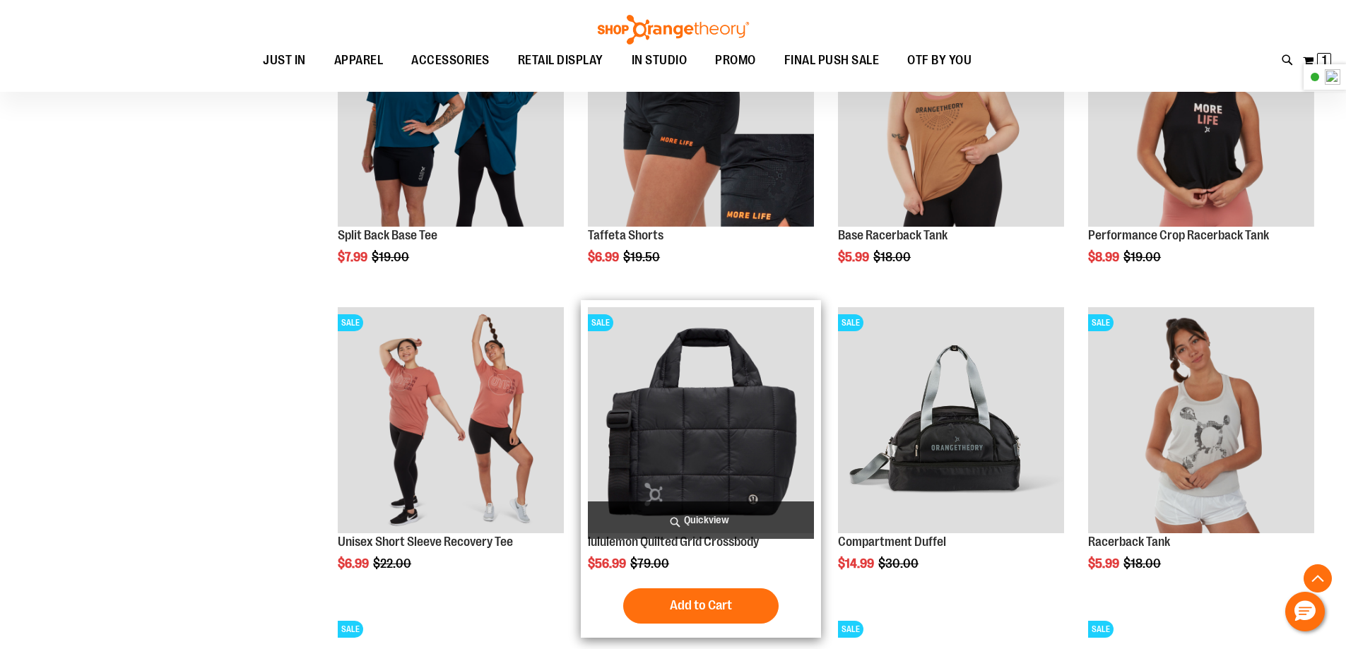
click at [729, 426] on img "product" at bounding box center [701, 420] width 226 height 226
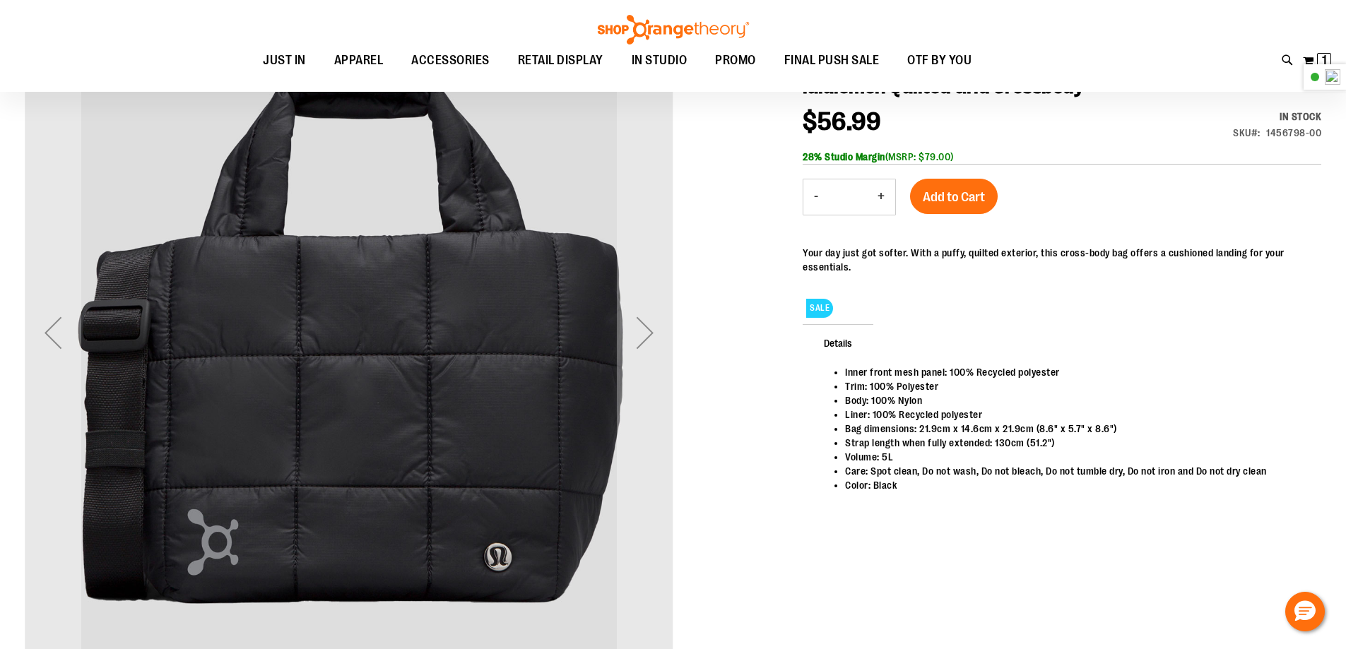
scroll to position [199, 0]
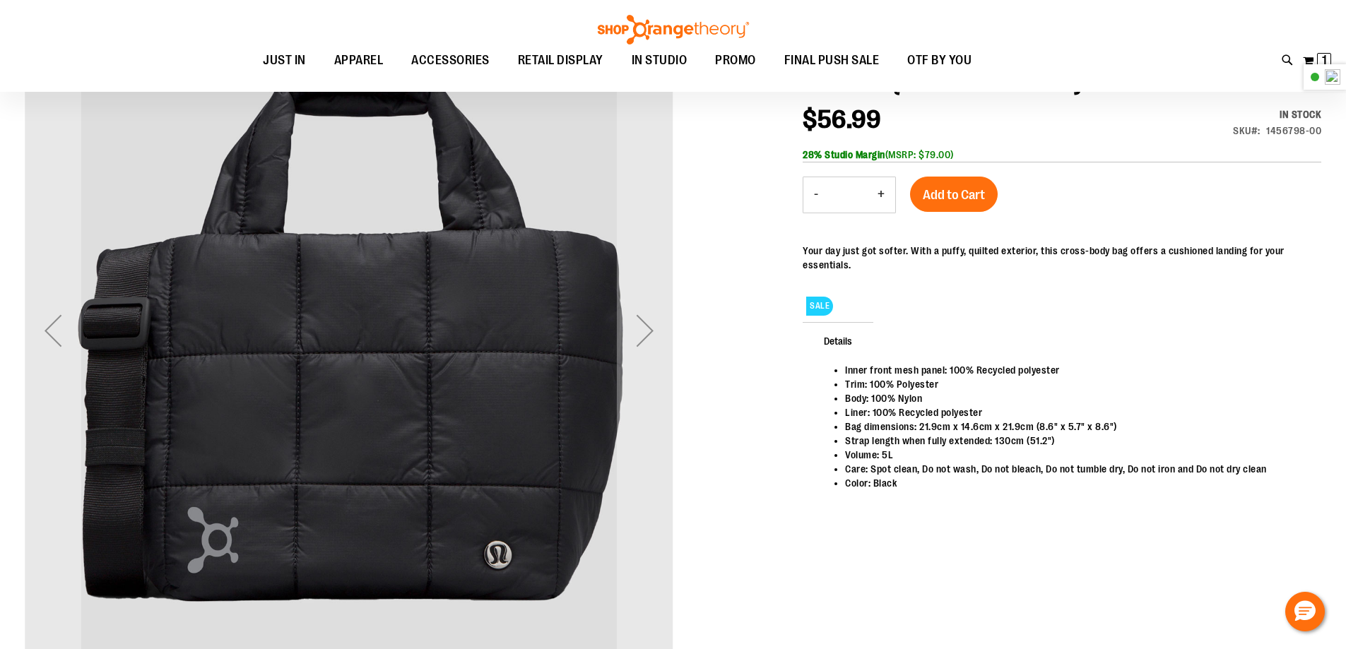
type input "**********"
click at [963, 196] on span "Add to Cart" at bounding box center [954, 195] width 62 height 16
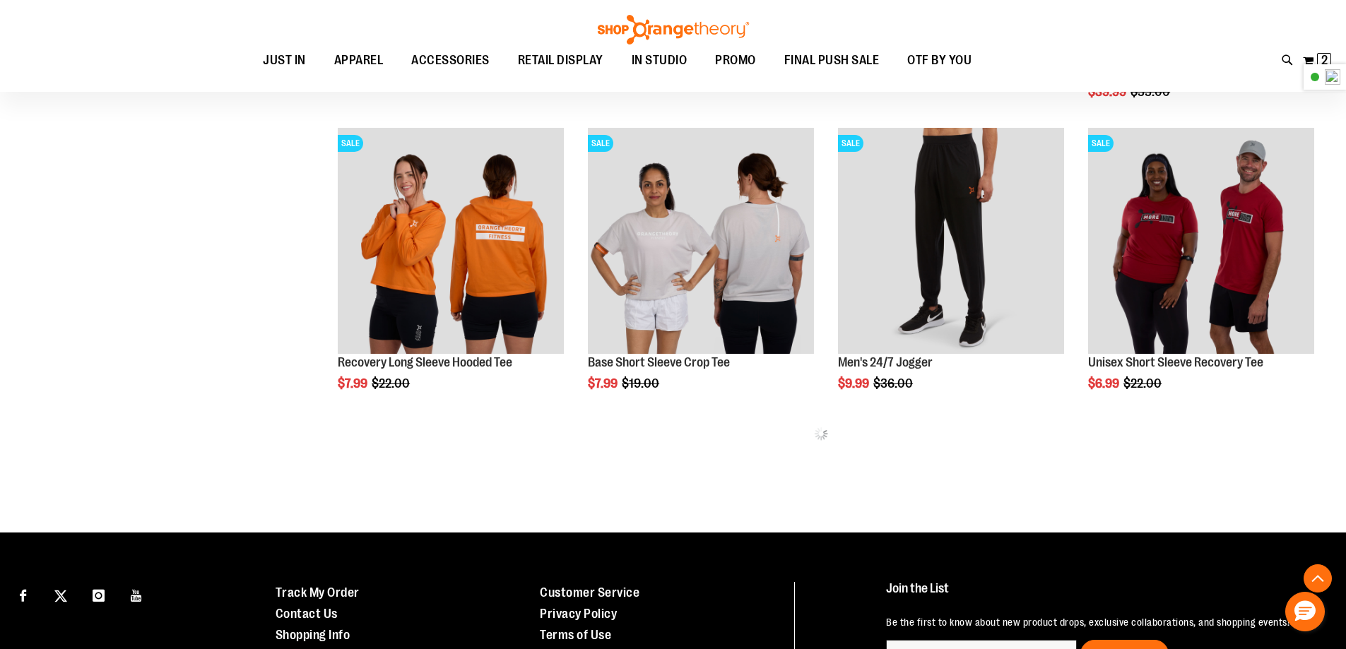
scroll to position [956, 0]
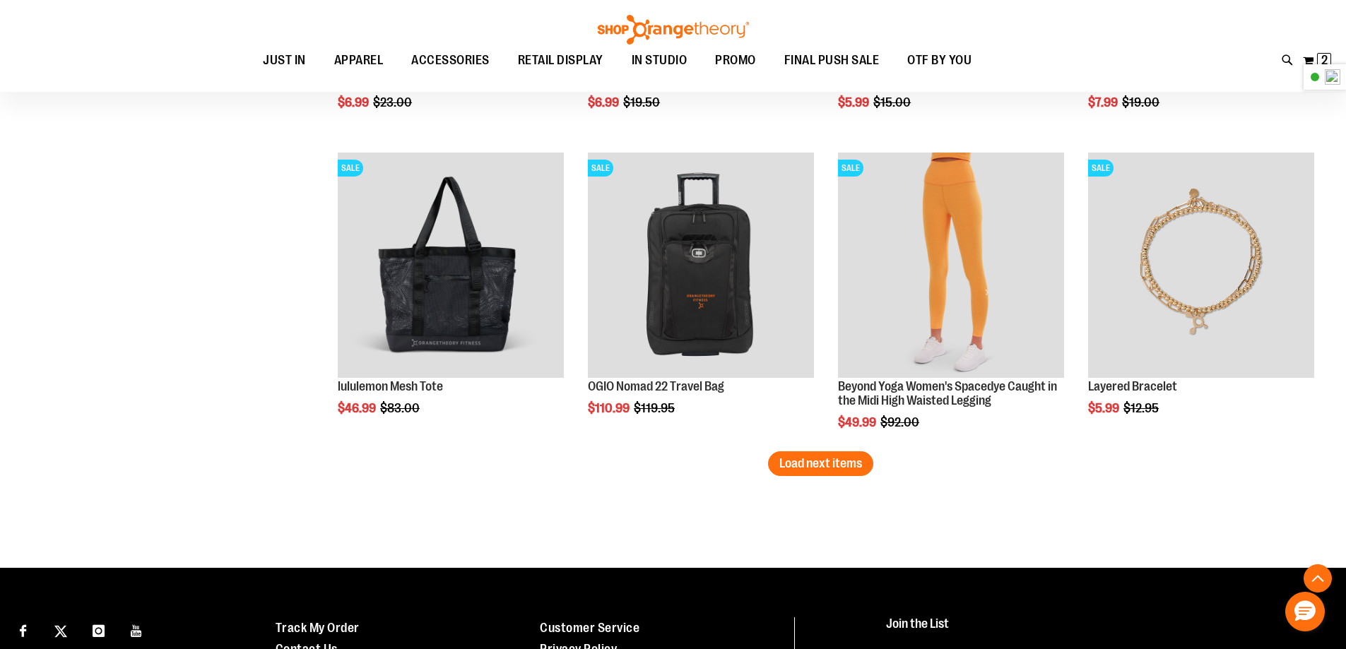
scroll to position [2606, 0]
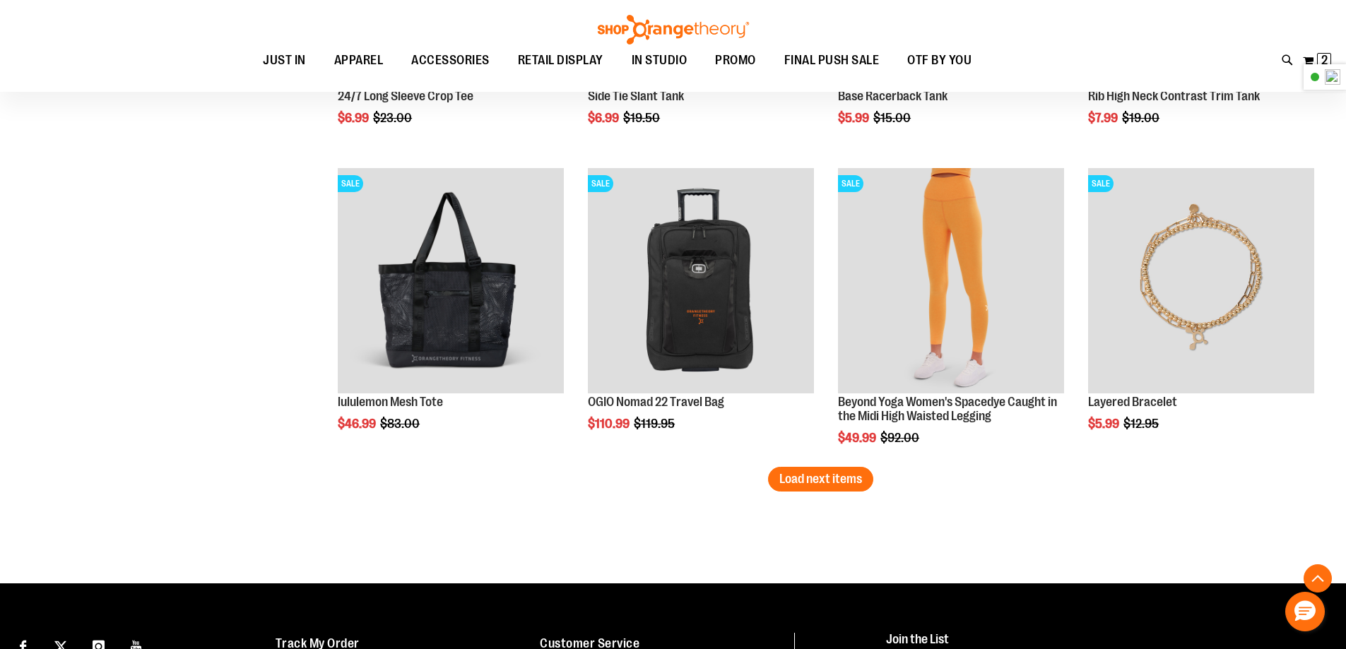
type input "**********"
click at [841, 487] on button "Load next items" at bounding box center [820, 479] width 105 height 25
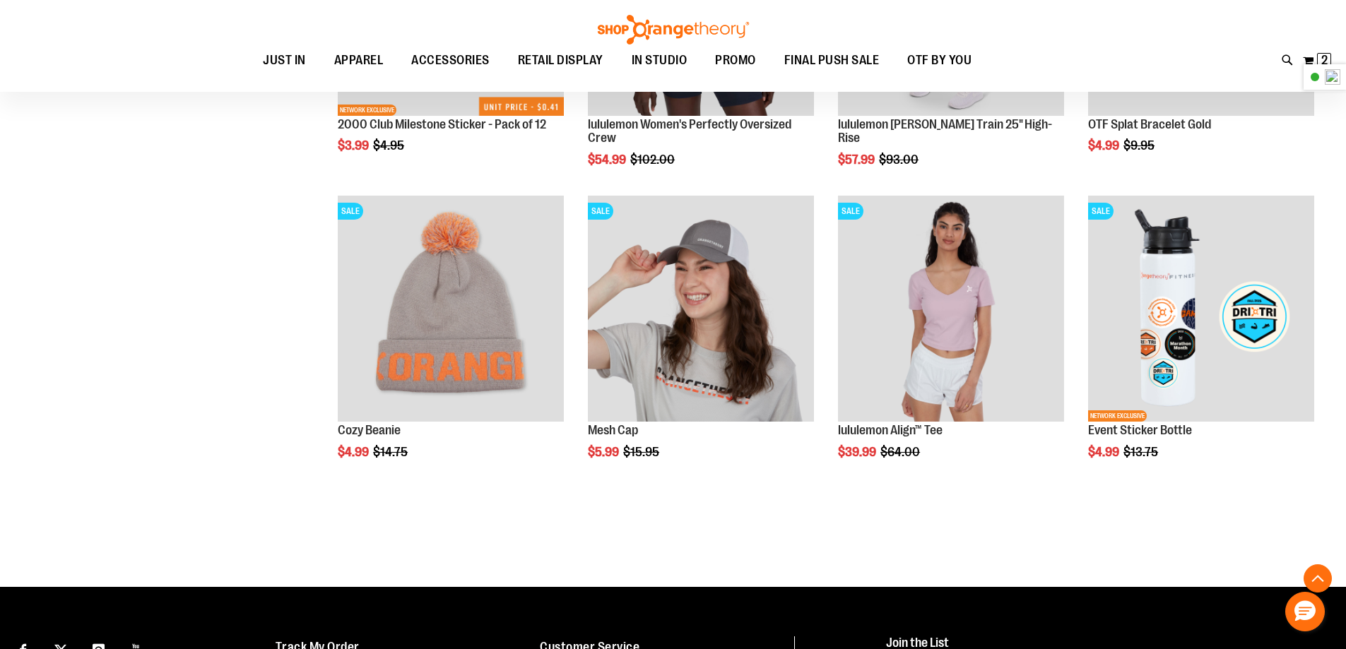
scroll to position [3723, 0]
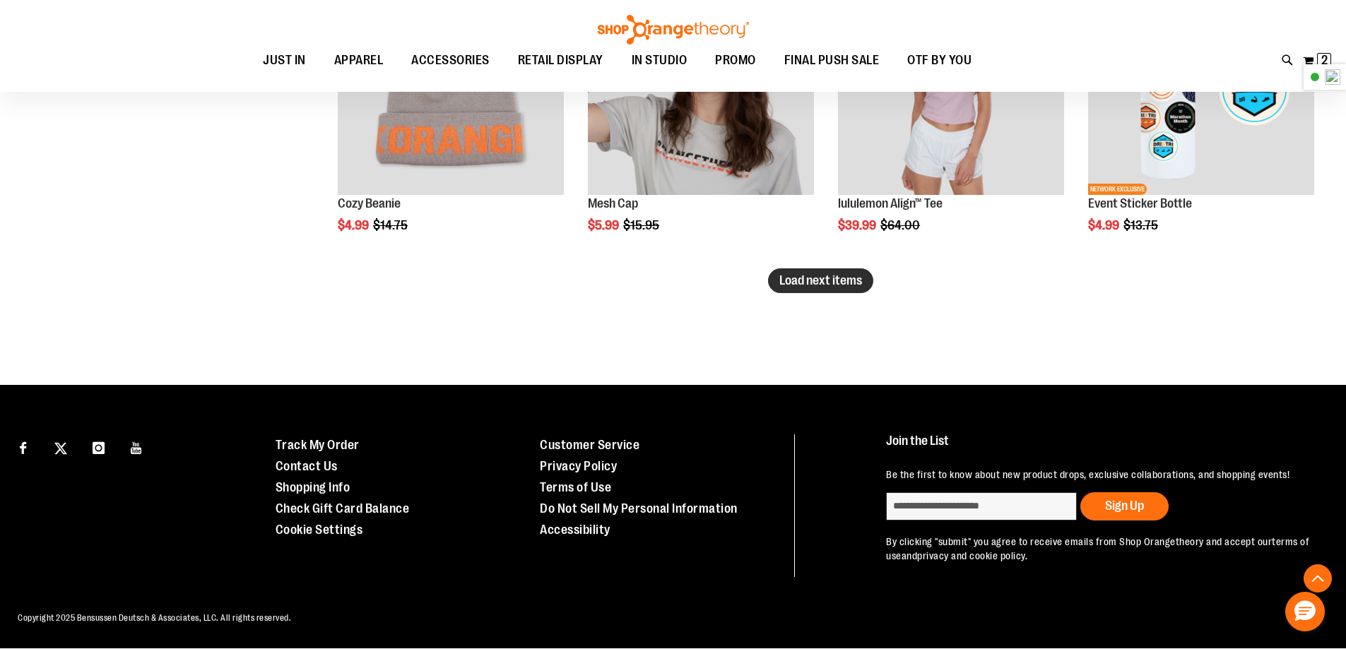
click at [830, 283] on span "Load next items" at bounding box center [820, 280] width 83 height 14
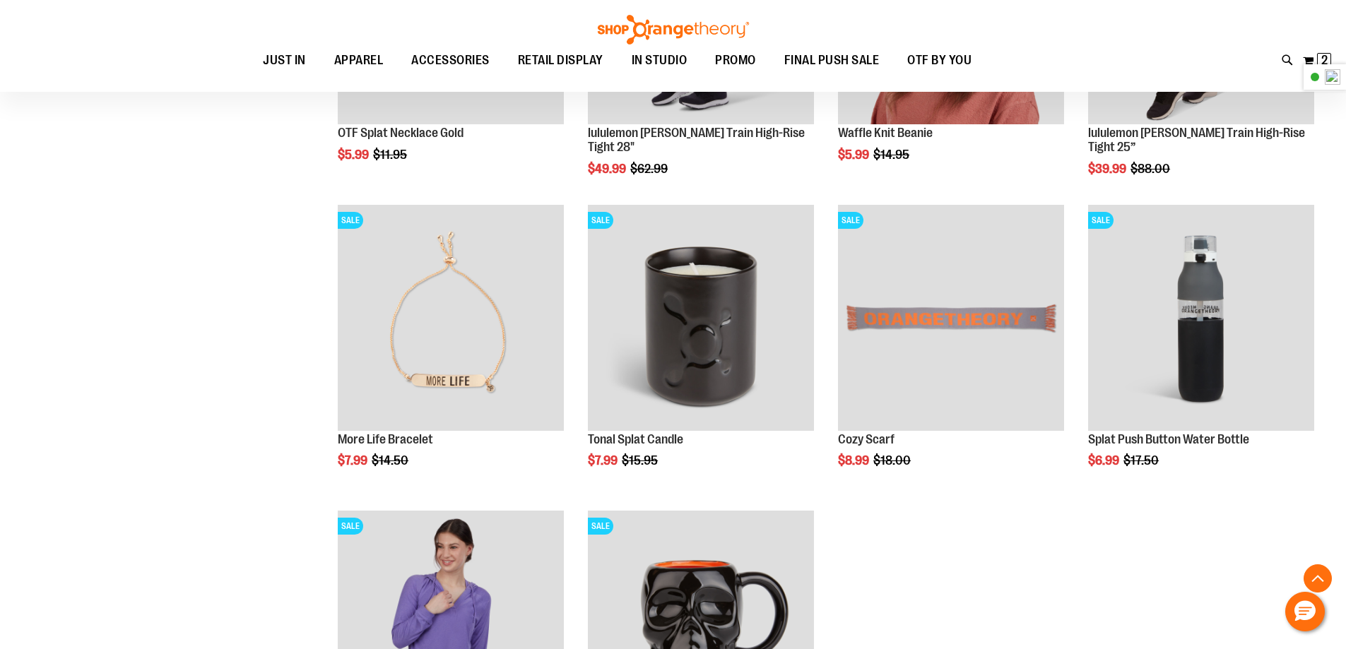
scroll to position [4101, 0]
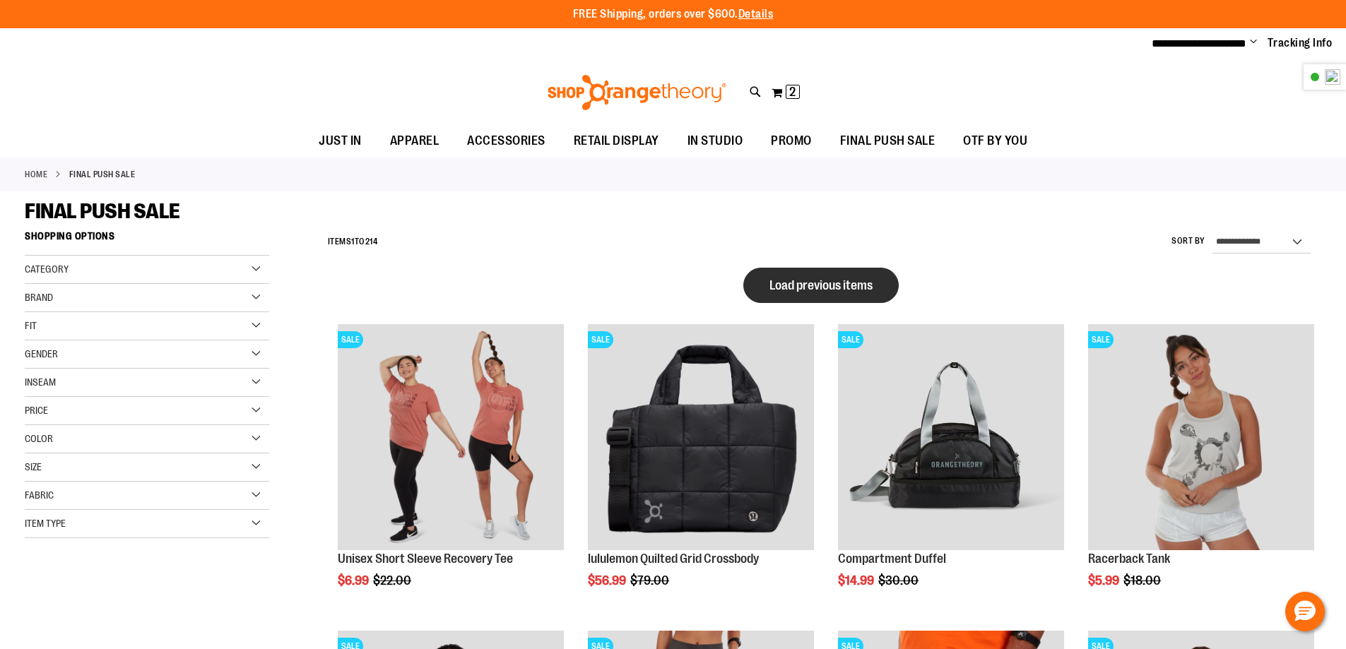
click at [829, 275] on button "Load previous items" at bounding box center [820, 285] width 155 height 35
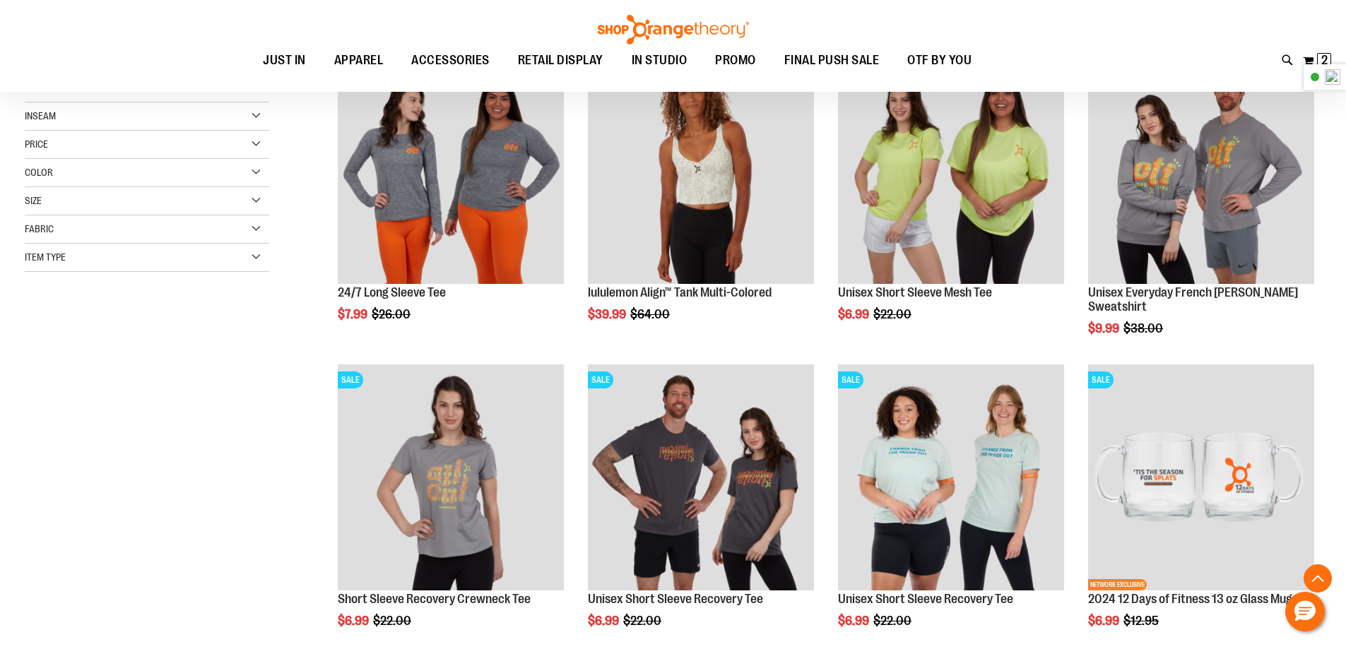
scroll to position [292, 0]
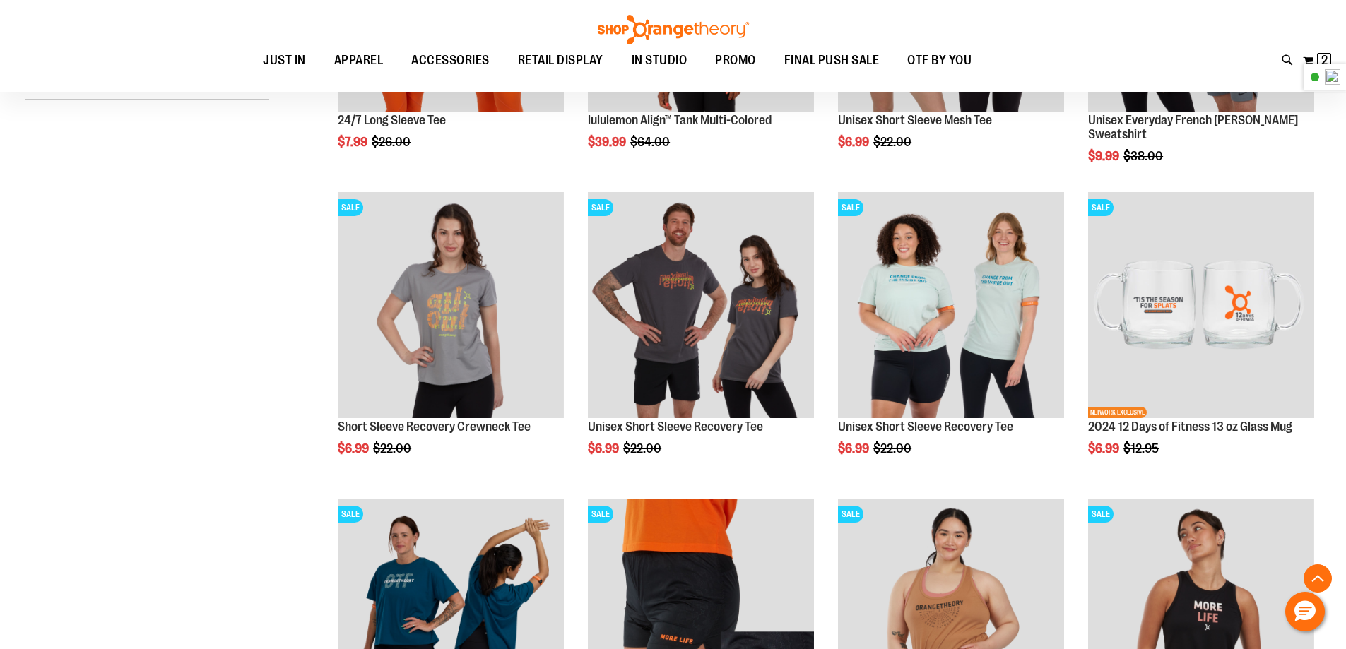
scroll to position [604, 0]
